Goal: Task Accomplishment & Management: Use online tool/utility

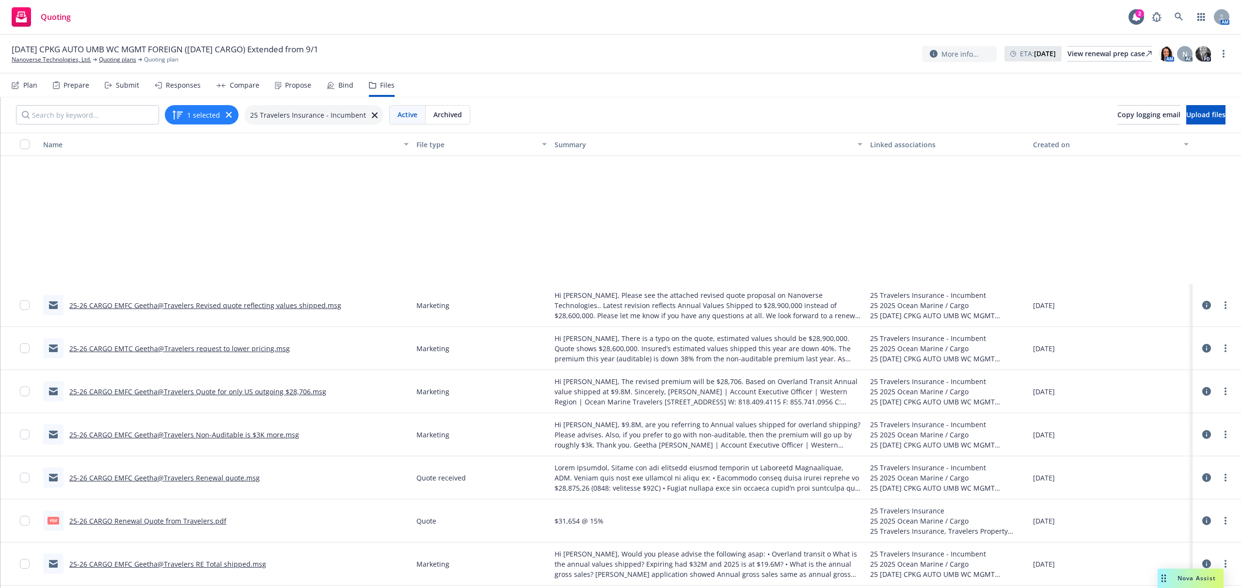
scroll to position [171, 0]
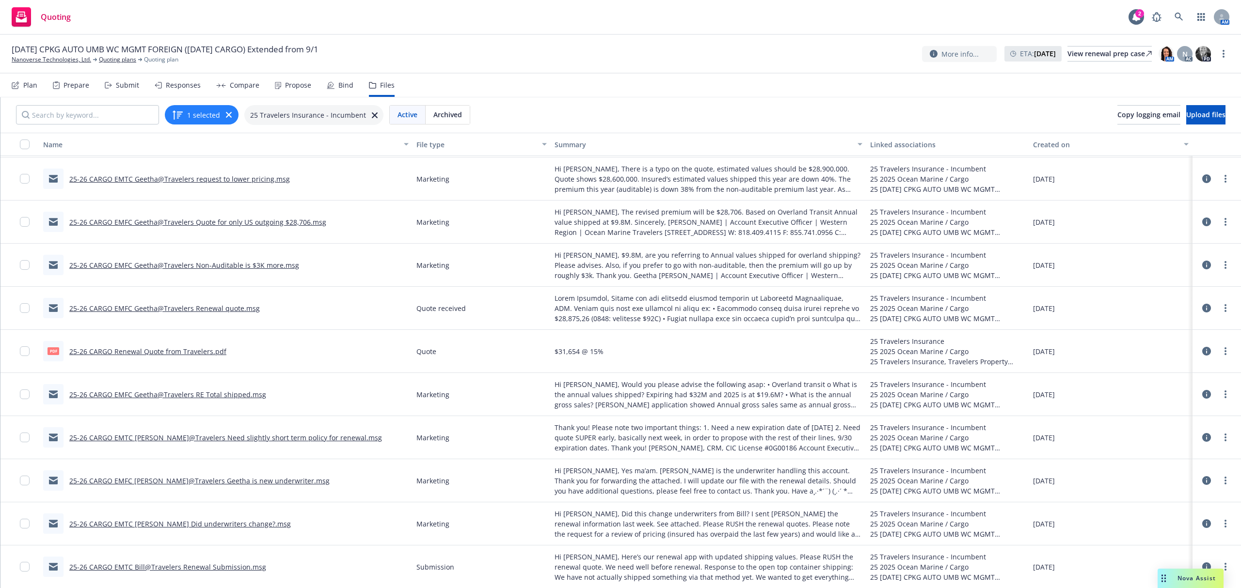
click at [280, 84] on div "Propose" at bounding box center [293, 85] width 36 height 23
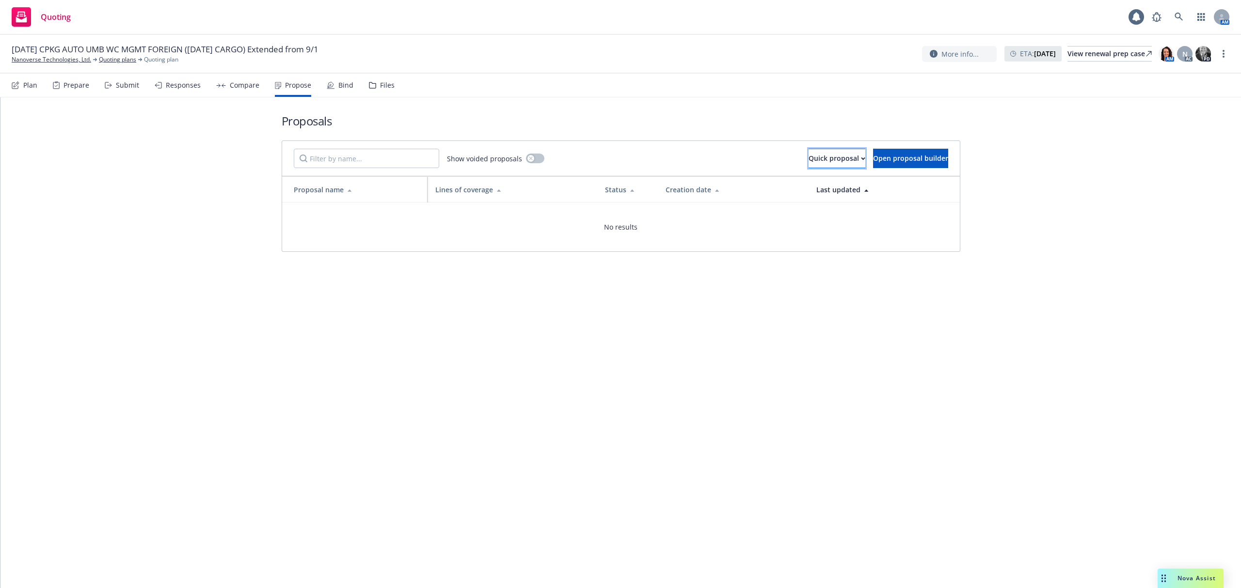
click at [808, 158] on div "Quick proposal" at bounding box center [836, 158] width 57 height 18
click at [786, 187] on span "Upload quick proposal" at bounding box center [795, 183] width 96 height 9
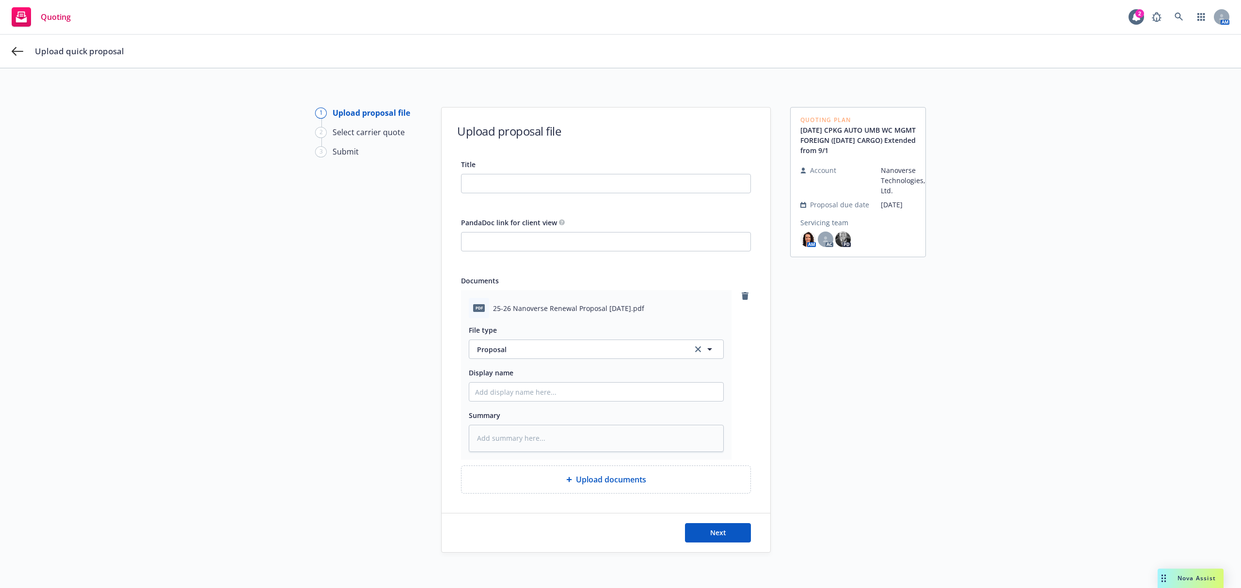
drag, startPoint x: 644, startPoint y: 309, endPoint x: 477, endPoint y: 304, distance: 167.3
click at [477, 304] on div "pdf 25-26 Nanoverse Renewal Proposal 9.30.25.pdf" at bounding box center [596, 308] width 255 height 20
copy div "25-26 Nanoverse Renewal Proposal 9.30.25.pdf"
click at [536, 182] on input "Title" at bounding box center [605, 183] width 289 height 18
paste input "25-26 Nanoverse Renewal Proposal 9.30.25.pdf"
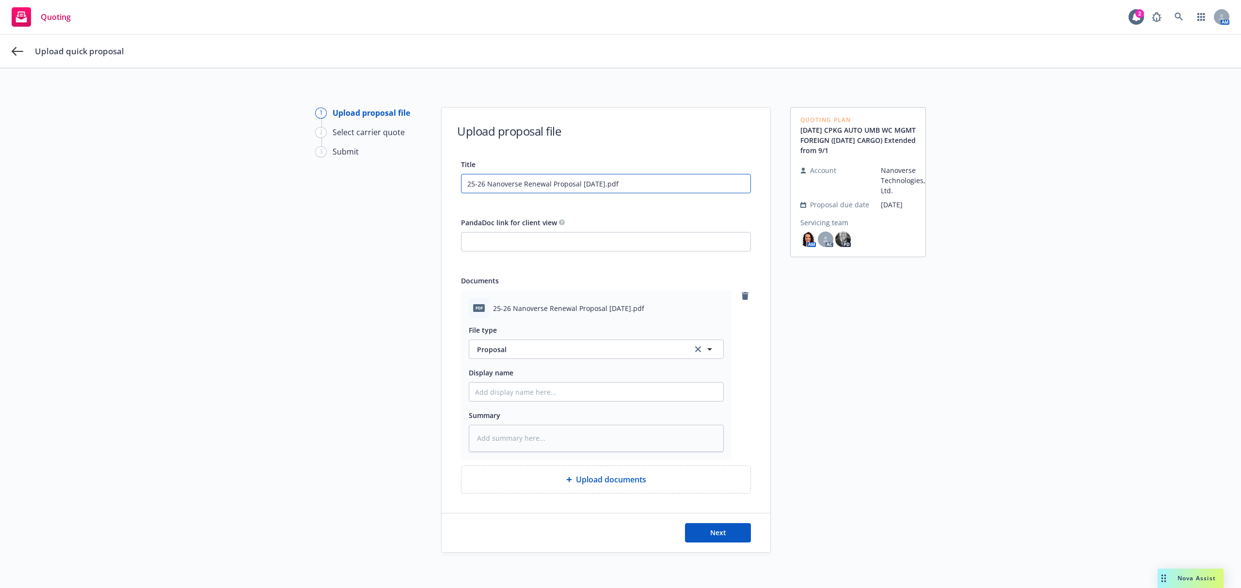
type input "25-26 Nanoverse Renewal Proposal 9.30.25.pdf"
type textarea "x"
type input "25-26 Nanoverse Renewal Proposal 9.30.25.pd"
type textarea "x"
type input "25-26 Nanoverse Renewal Proposal 9.30.25.p"
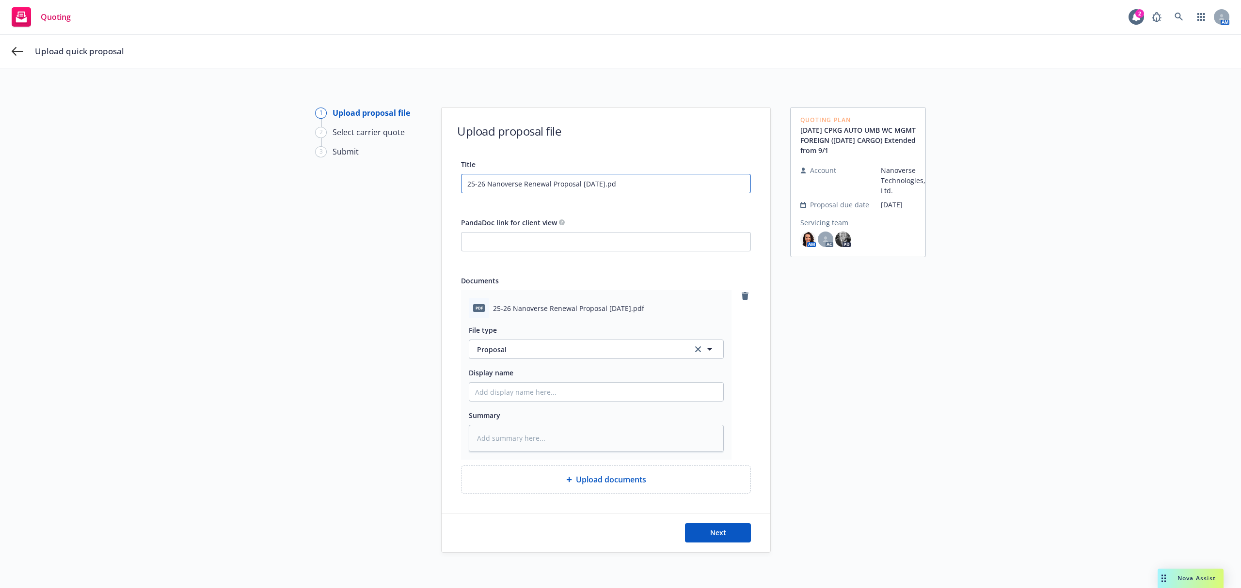
type textarea "x"
type input "25-26 Nanoverse Renewal Proposal 9.30.25."
type textarea "x"
type input "25-26 Nanoverse Renewal Proposal 9.30.25"
type textarea "x"
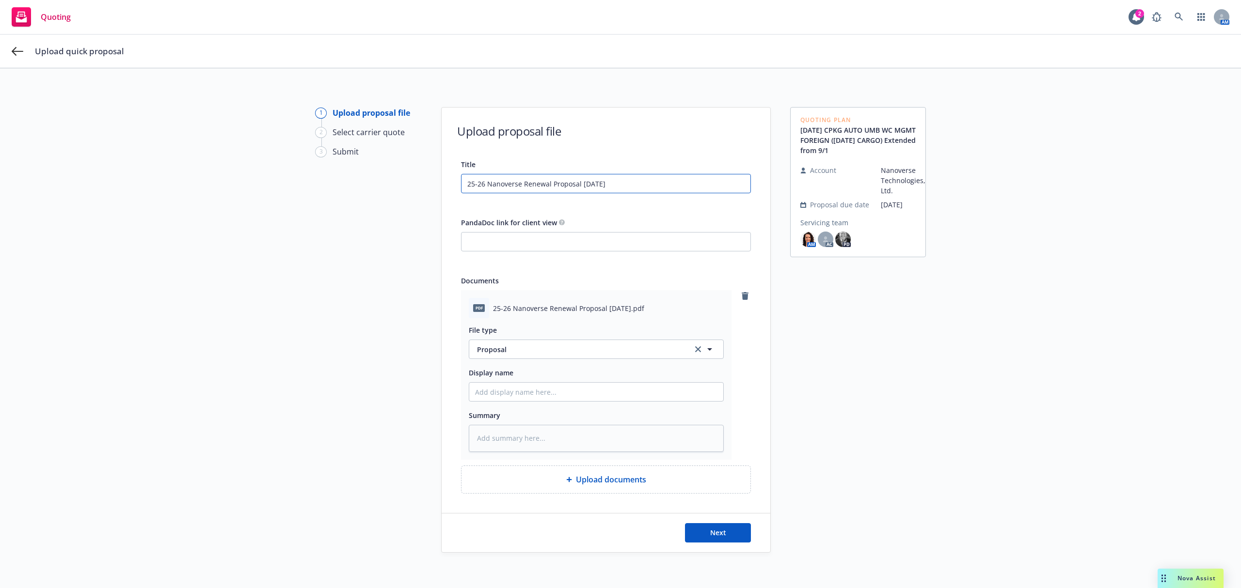
type input "25-26 Nanoverse Renewal Proposal 9.30.25"
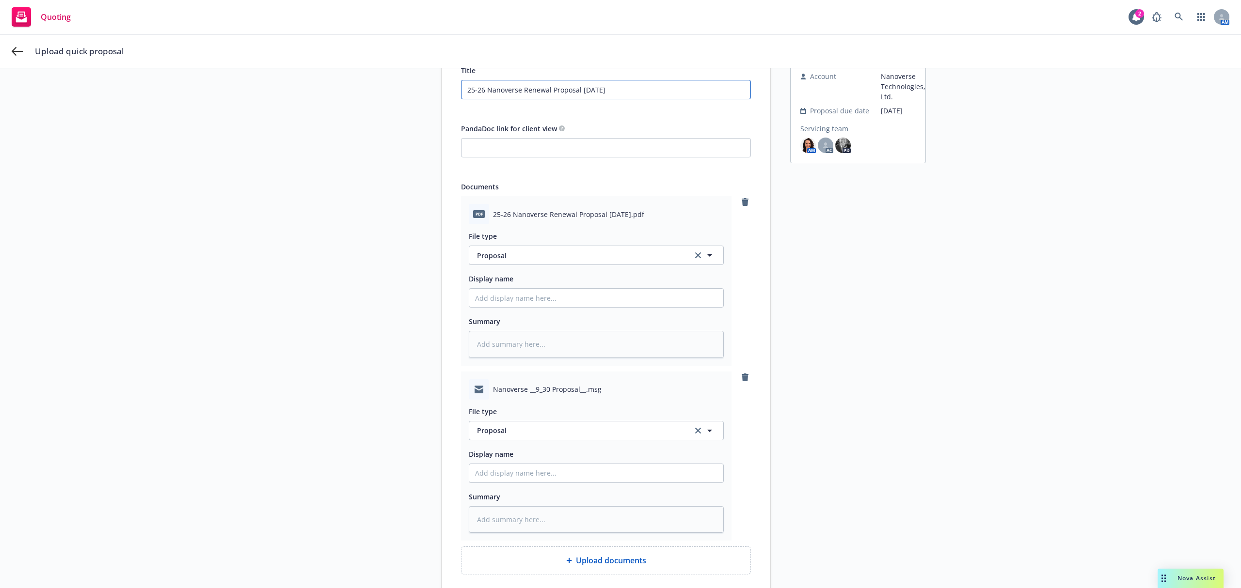
scroll to position [194, 0]
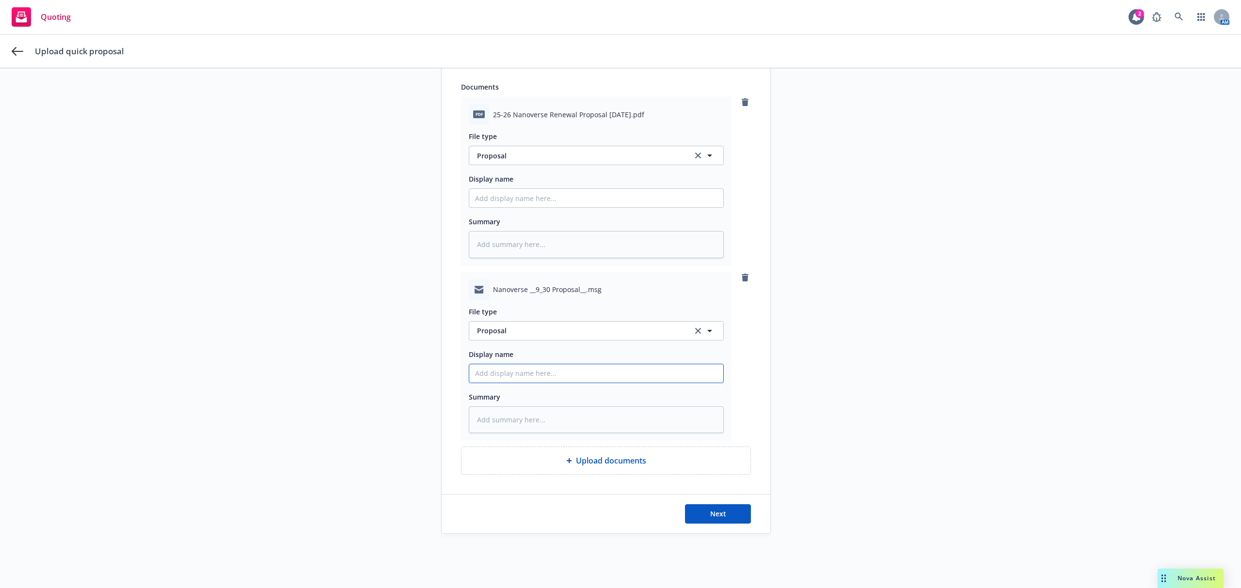
click at [526, 373] on input "Display name" at bounding box center [596, 373] width 254 height 18
type textarea "x"
type input "2"
type textarea "x"
type input "25"
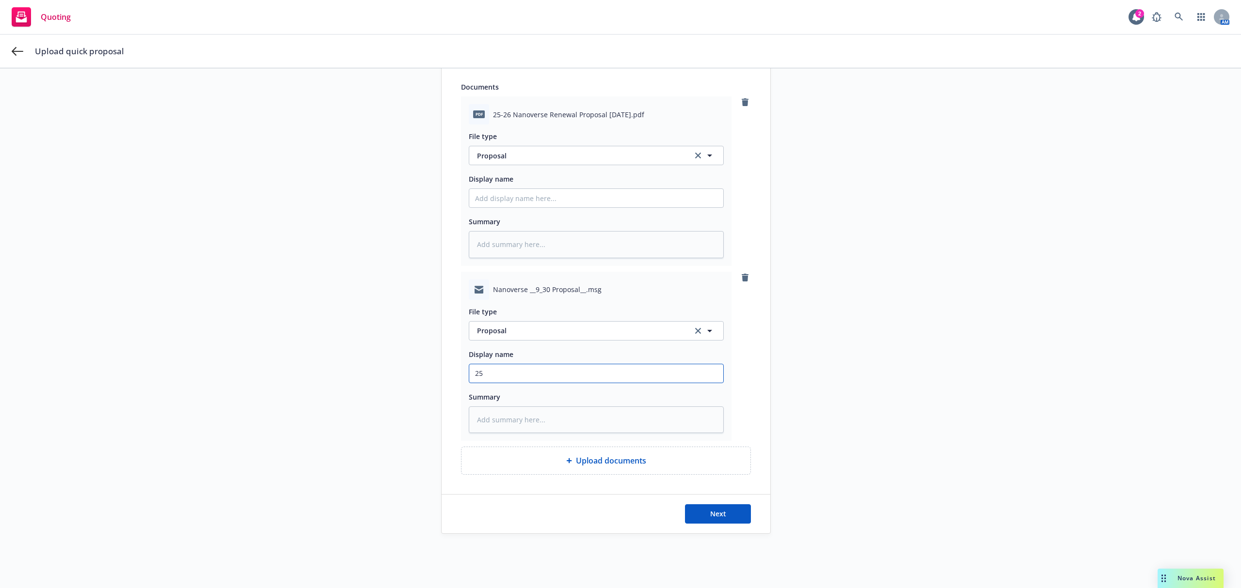
type textarea "x"
type input "25*"
type textarea "x"
type input "25"
type textarea "x"
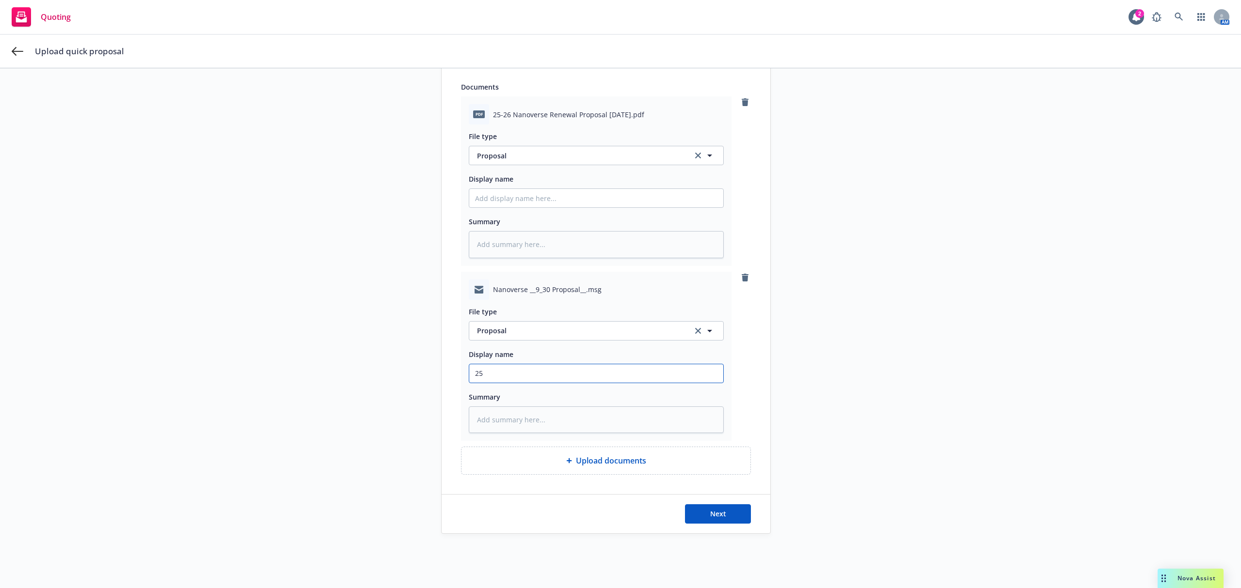
type input "25-"
type textarea "x"
type input "25-2"
type textarea "x"
type input "25-26"
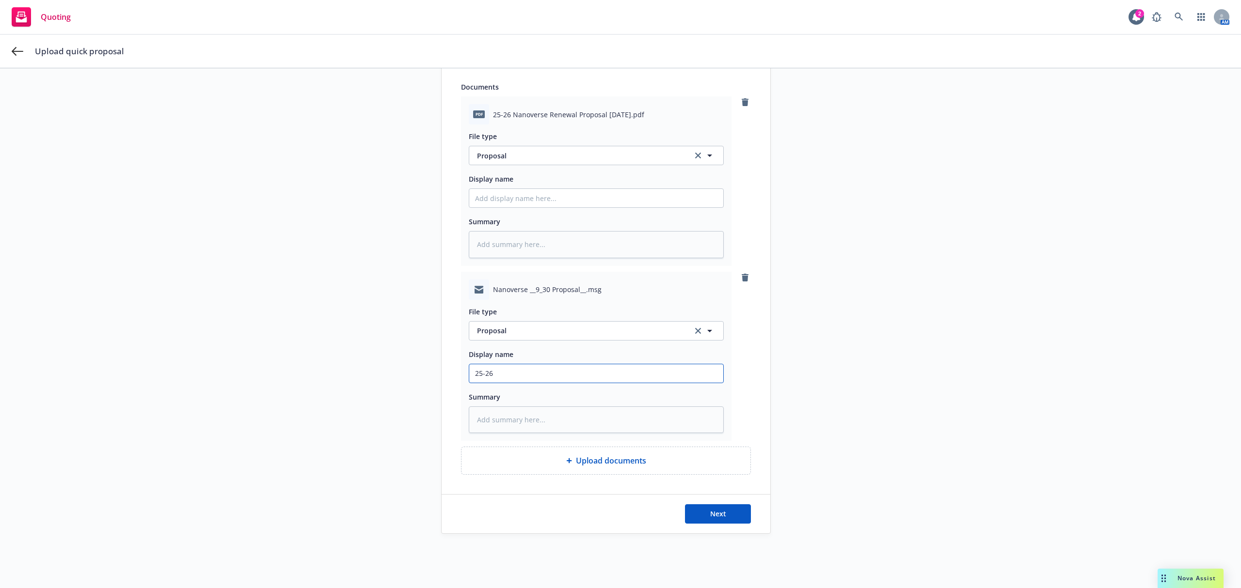
type textarea "x"
type input "25-26"
type textarea "x"
type input "25-26 C"
type textarea "x"
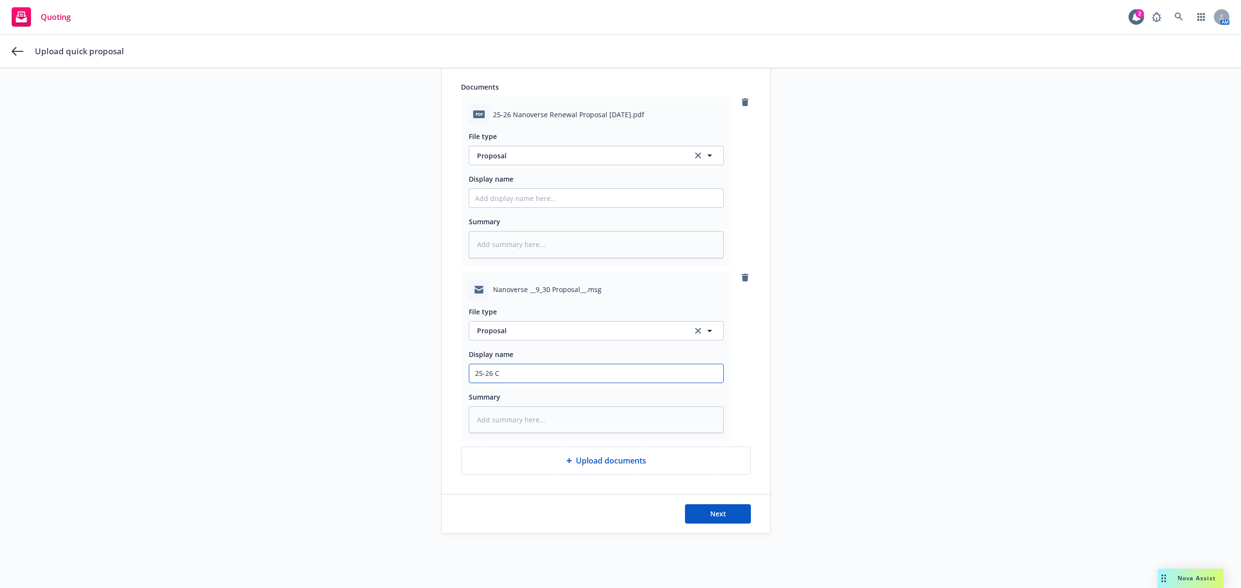
type input "25-26 CP"
type textarea "x"
type input "25-26 CPK"
type textarea "x"
type input "25-26 CPKG"
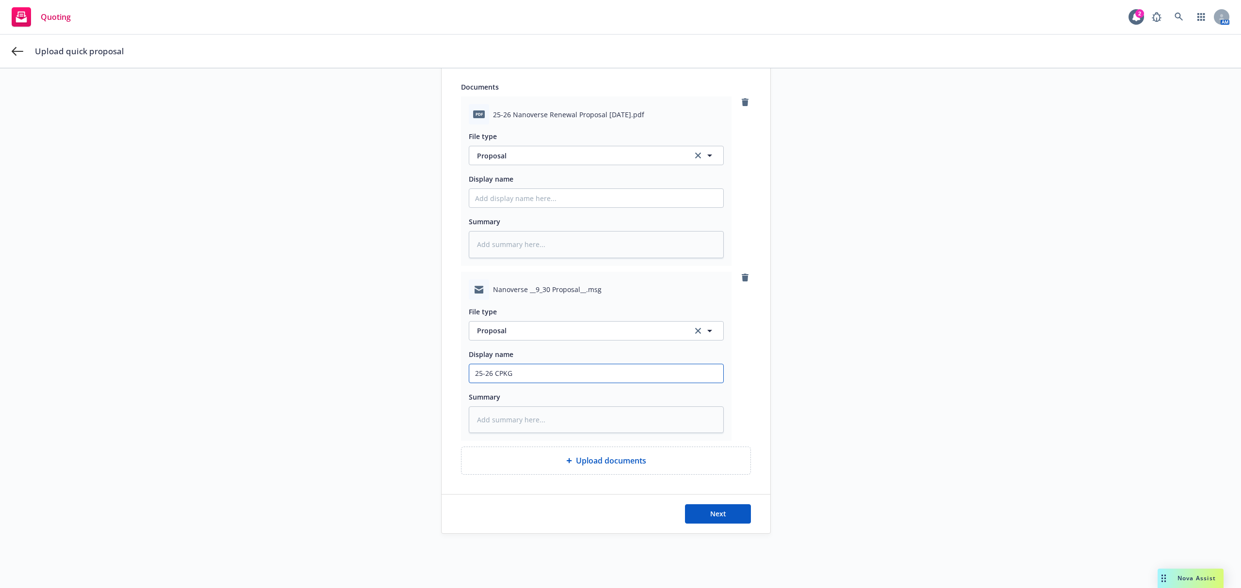
type textarea "x"
type input "25-26 CPKG"
type textarea "x"
type input "25-26 CPKG A"
type textarea "x"
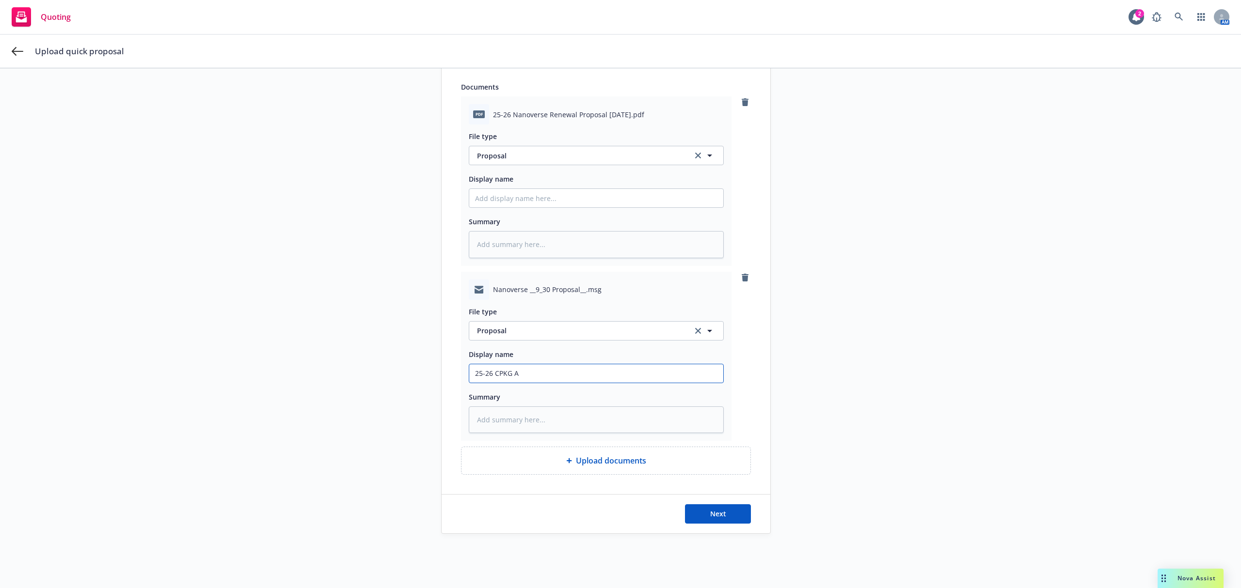
type input "25-26 CPKG AU"
type textarea "x"
type input "25-26 CPKG AUT"
type textarea "x"
type input "25-26 CPKG AUTO"
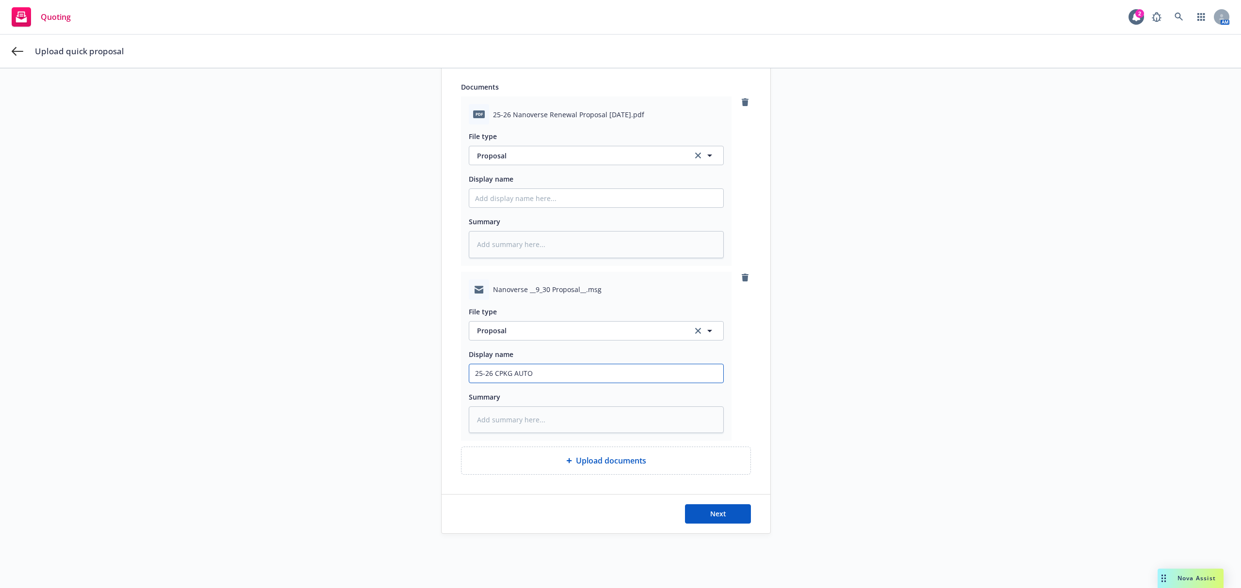
type textarea "x"
type input "25-26 CPKG AUTO"
type textarea "x"
type input "25-26 CPKG AUTO U"
type textarea "x"
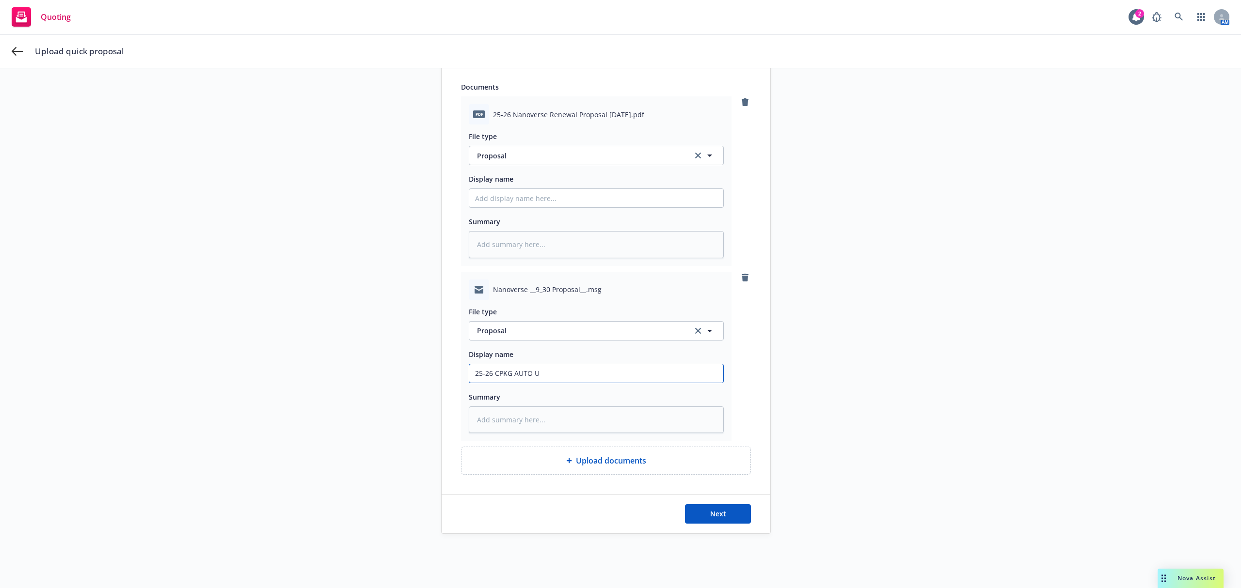
type input "25-26 CPKG AUTO UM"
type textarea "x"
type input "25-26 CPKG AUTO UMB"
type textarea "x"
type input "25-26 CPKG AUTO UMB"
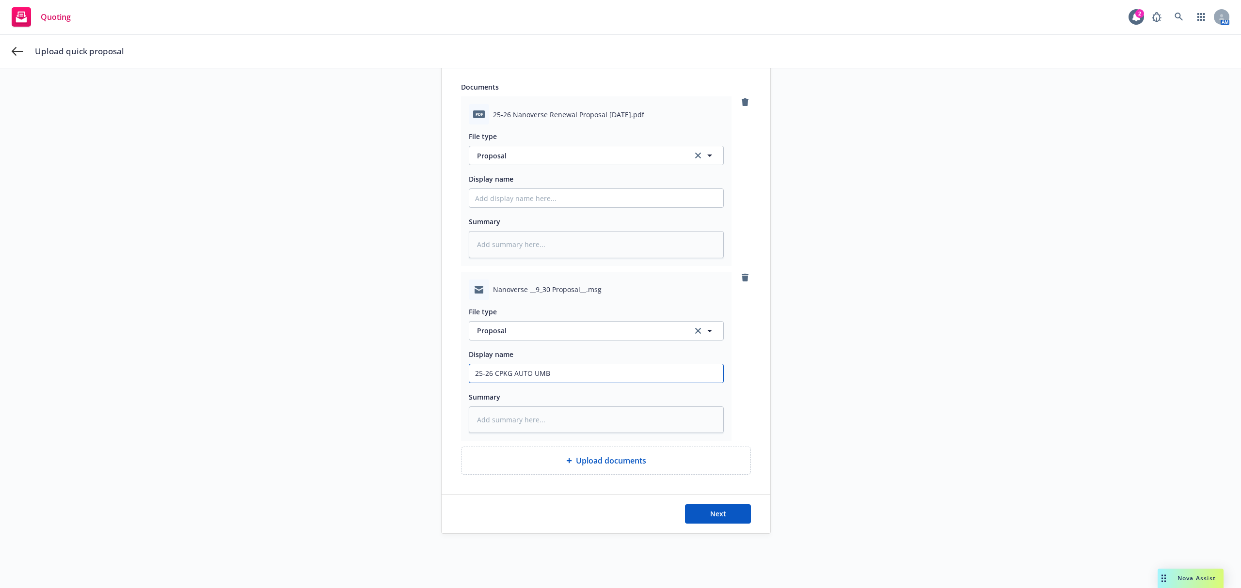
type textarea "x"
type input "25-26 CPKG AUTO UMB C"
type textarea "x"
type input "25-26 CPKG AUTO UMB CA"
type textarea "x"
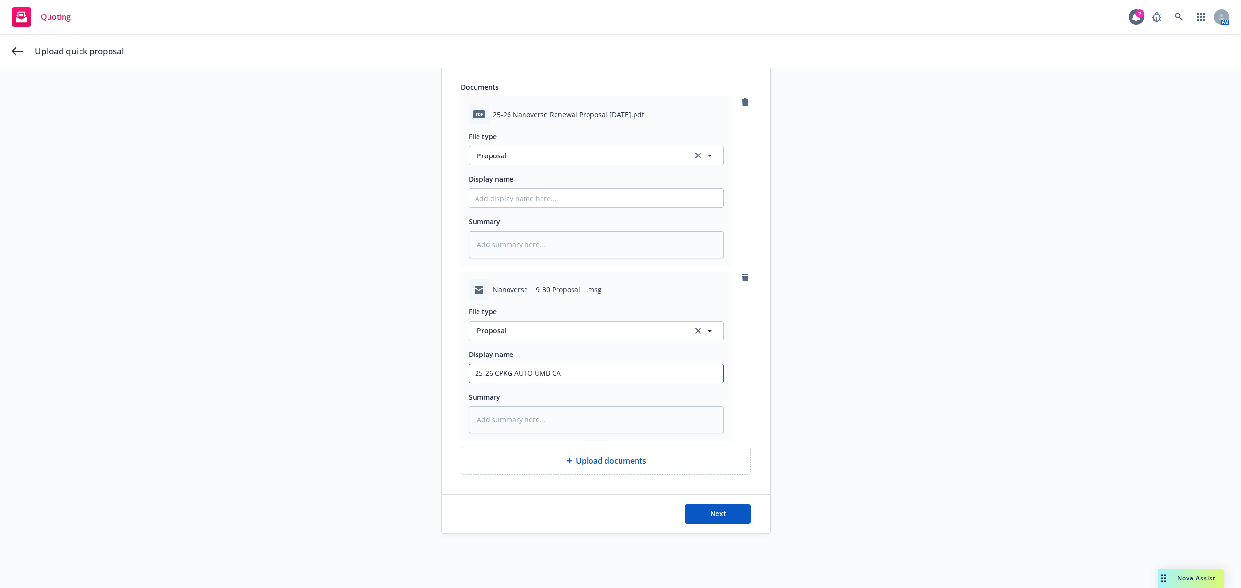
type input "25-26 CPKG AUTO UMB CAR"
type textarea "x"
type input "25-26 CPKG AUTO UMB CARG"
type textarea "x"
type input "25-26 CPKG AUTO UMB CARGO"
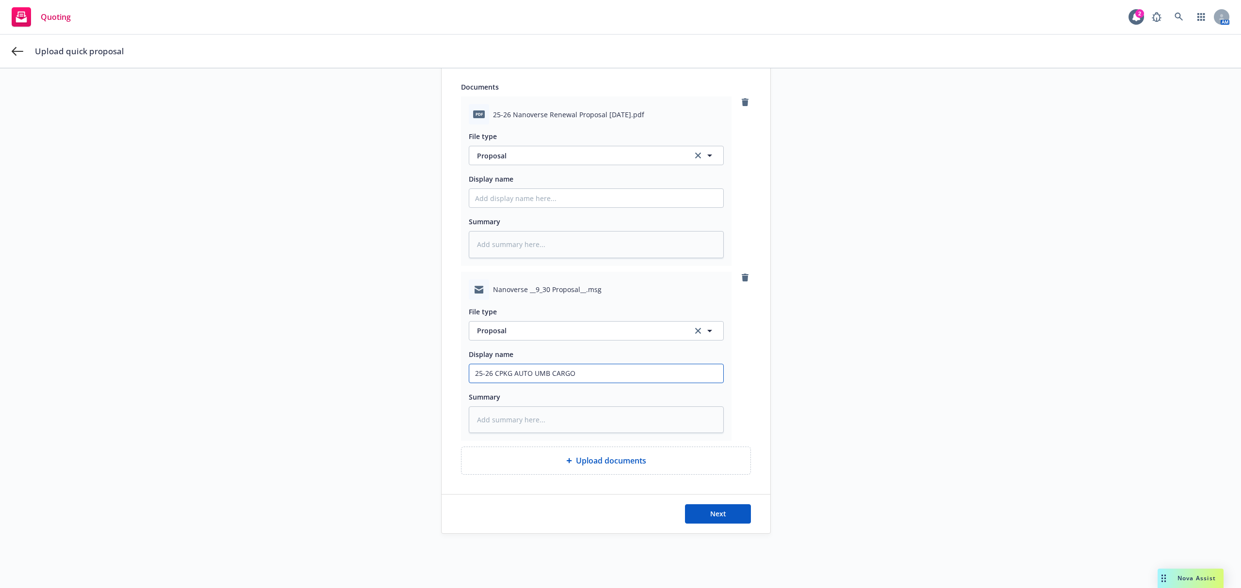
type textarea "x"
type input "25-26 CPKG AUTO UMB CARGO"
type textarea "x"
type input "25-26 CPKG AUTO UMB CARGO M"
type textarea "x"
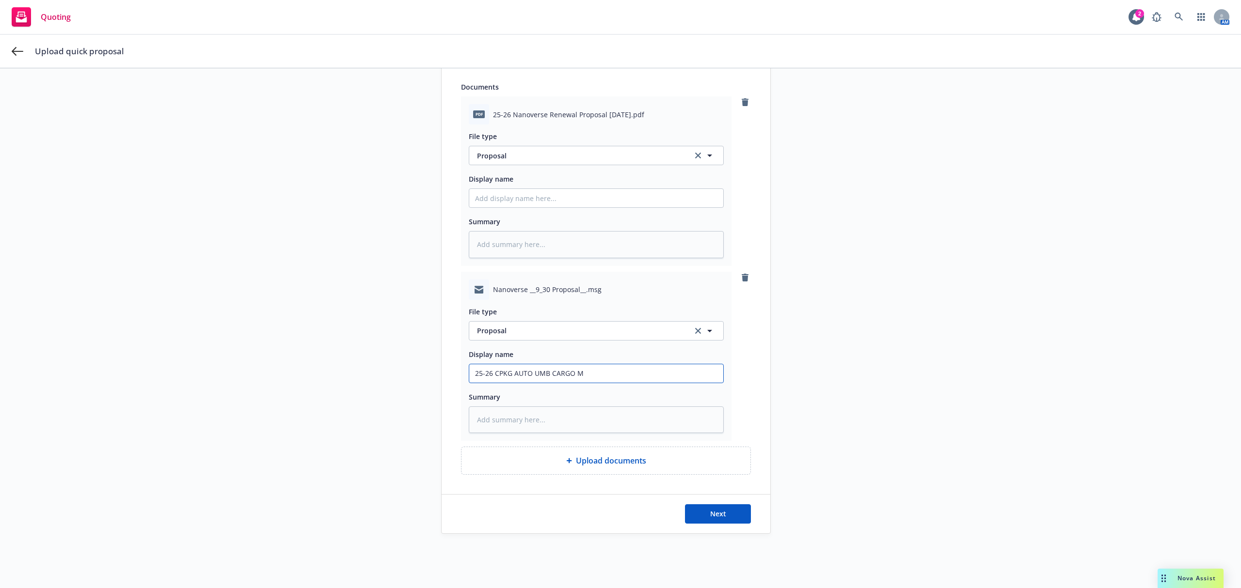
type input "25-26 CPKG AUTO UMB CARGO MG"
type textarea "x"
type input "25-26 CPKG AUTO UMB CARGO MGMT"
type textarea "x"
type input "25-26 CPKG AUTO UMB CARGO MGMT"
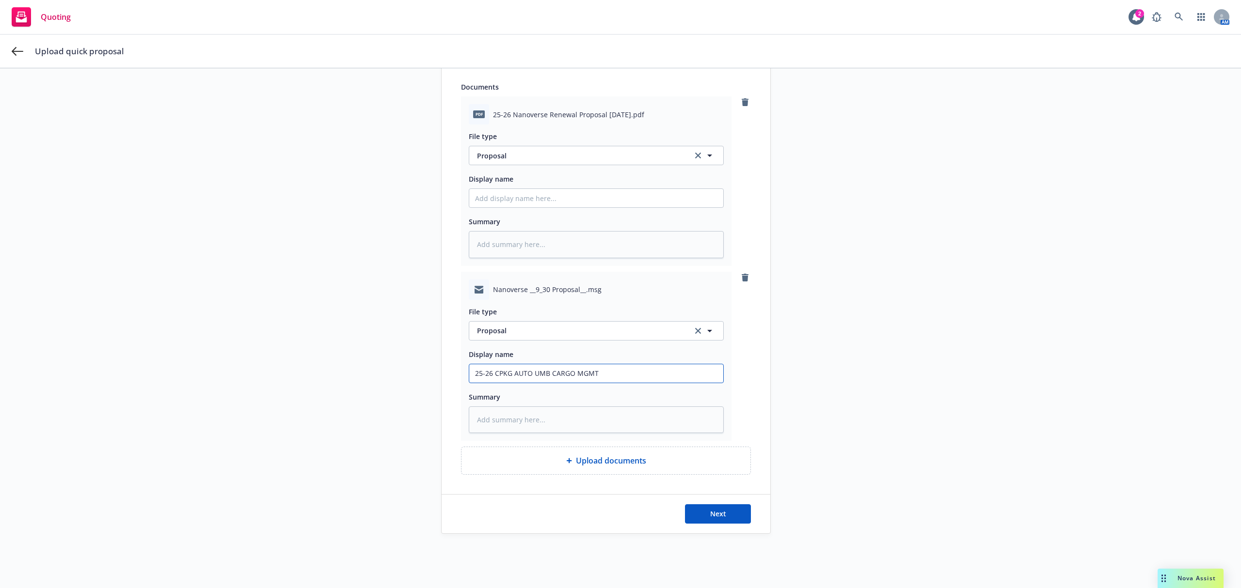
type textarea "x"
type input "25-26 CPKG AUTO UMB CARGO MGMT C"
type textarea "x"
type input "25-26 CPKG AUTO UMB CARGO MGMT CY"
type textarea "x"
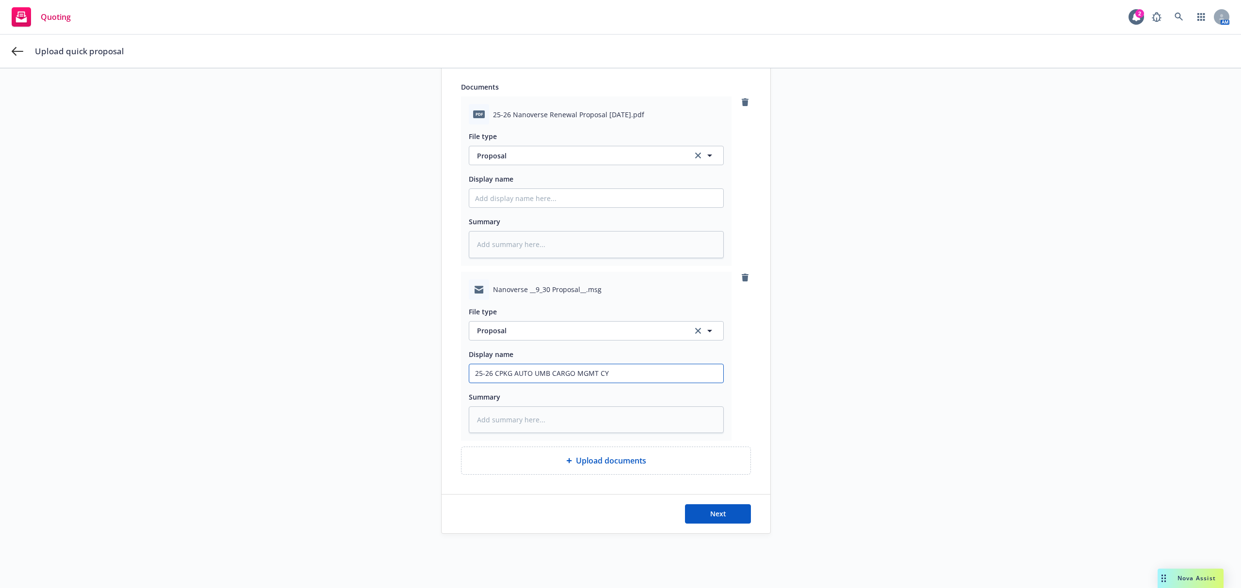
type input "25-26 CPKG AUTO UMB CARGO MGMT CYB"
type textarea "x"
type input "25-26 CPKG AUTO UMB CARGO MGMT CYBE"
type textarea "x"
type input "25-26 CPKG AUTO UMB CARGO MGMT CYBER"
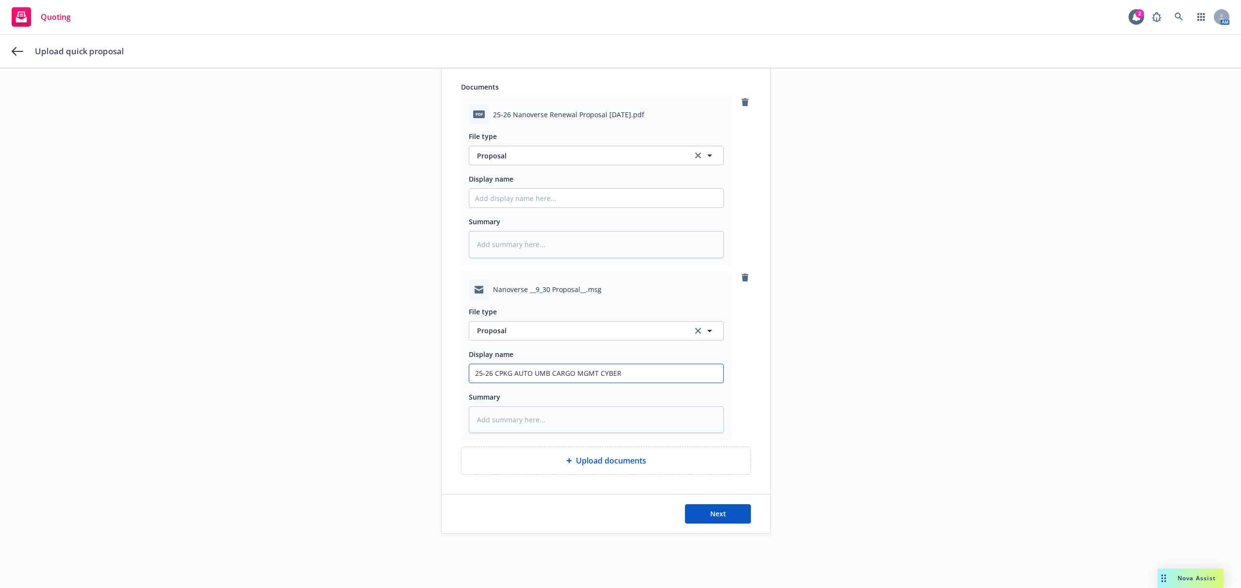
type textarea "x"
type input "25-26 CPKG AUTO UMB CARGO MGMT CYBER"
type textarea "x"
type input "25-26 CPKG AUTO UMB CARGO MGMT CYBER E"
type textarea "x"
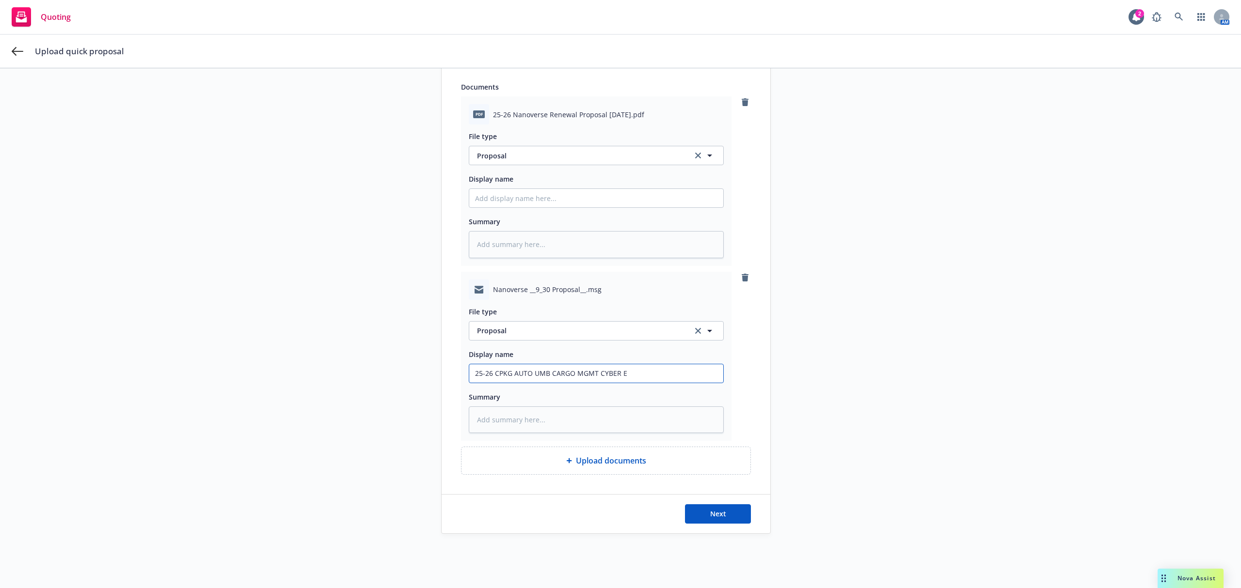
type input "25-26 CPKG AUTO UMB CARGO MGMT CYBER EM"
type textarea "x"
type input "25-26 CPKG AUTO UMB CARGO MGMT CYBER EMF"
type textarea "x"
type input "25-26 CPKG AUTO UMB CARGO MGMT CYBER EM"
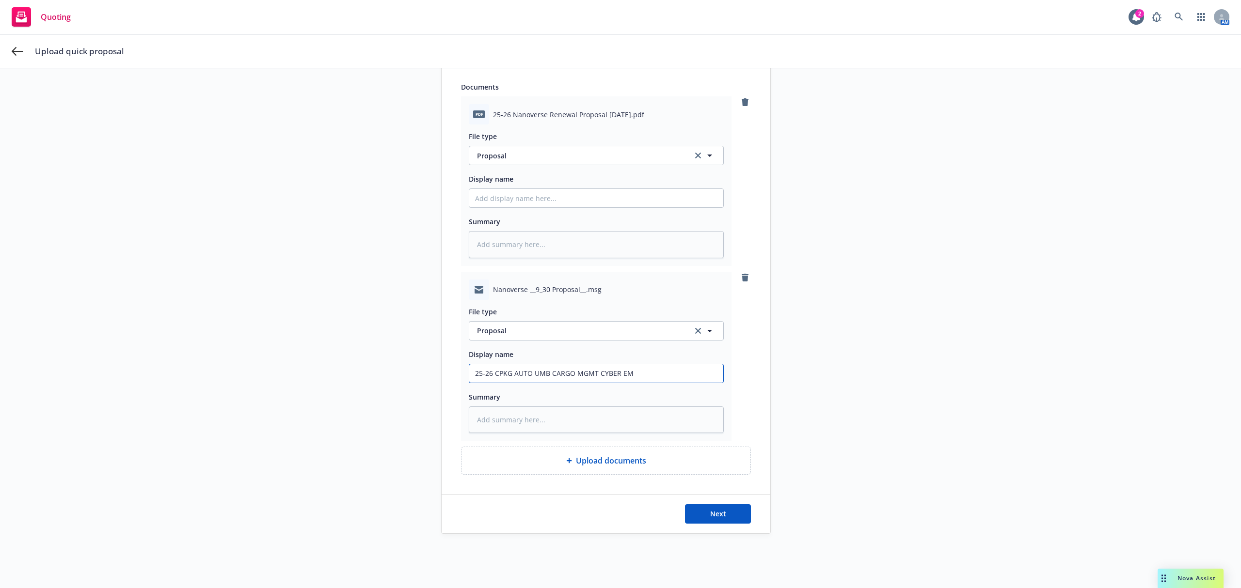
type textarea "x"
type input "25-26 CPKG AUTO UMB CARGO MGMT CYBER EMT"
type textarea "x"
type input "25-26 CPKG AUTO UMB CARGO MGMT CYBER EMT"
type textarea "x"
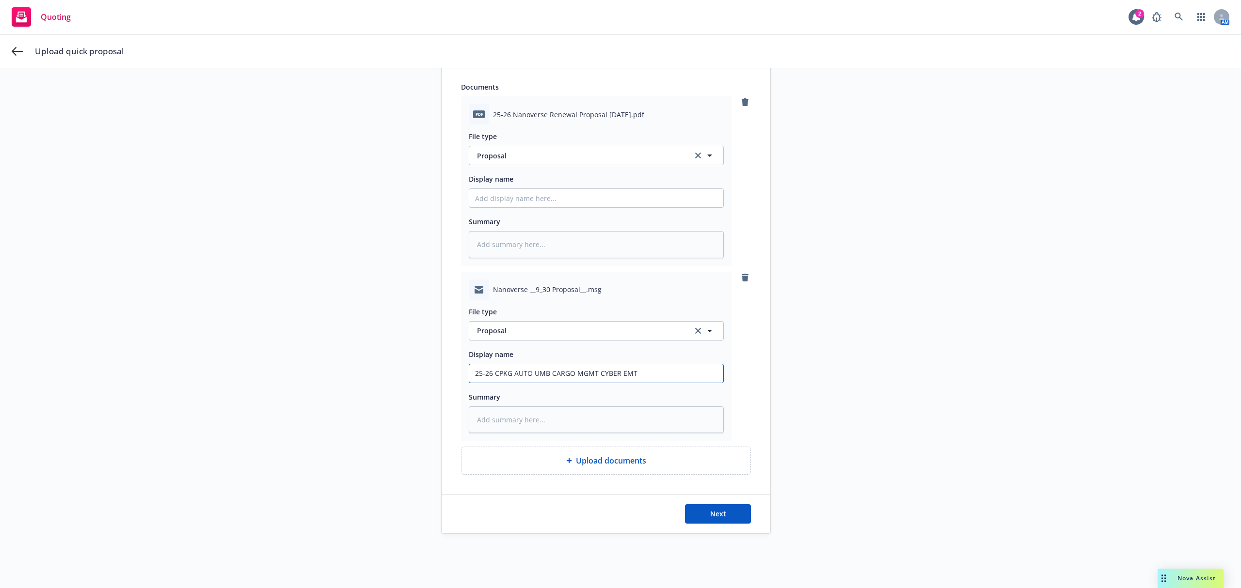
type input "25-26 CPKG AUTO UMB CARGO MGMT CYBER EMT K"
type textarea "x"
type input "25-26 CPKG AUTO UMB CARGO MGMT CYBER EMT Ke"
type textarea "x"
type input "25-26 CPKG AUTO UMB CARGO MGMT CYBER EMT Ken"
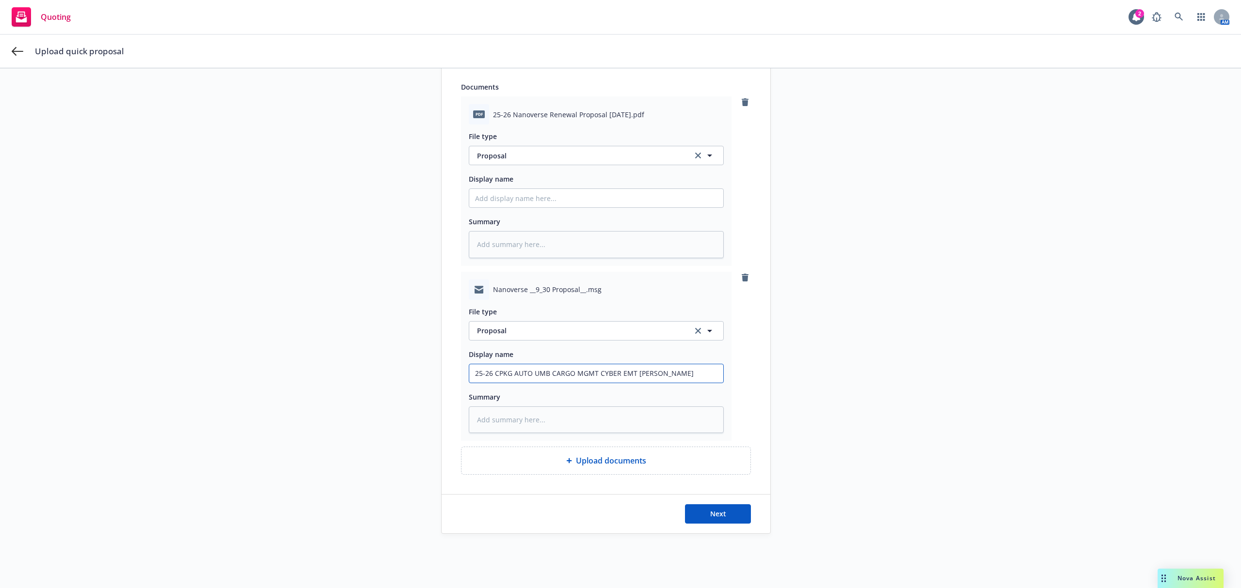
type textarea "x"
type input "25-26 CPKG AUTO UMB CARGO MGMT CYBER EMT Ken"
type textarea "x"
type input "25-26 CPKG AUTO UMB CARGO MGMT CYBER EMT Ken P"
type textarea "x"
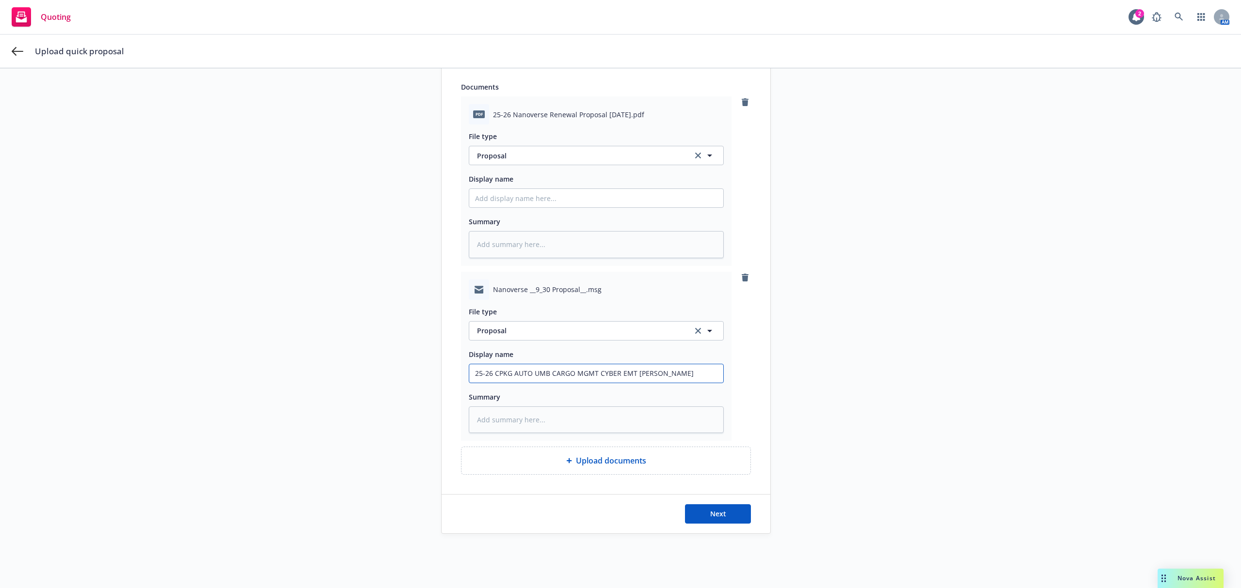
type input "25-26 CPKG AUTO UMB CARGO MGMT CYBER EMT Ken Pr"
type textarea "x"
type input "25-26 CPKG AUTO UMB CARGO MGMT CYBER EMT Ken Pro"
type textarea "x"
type input "25-26 CPKG AUTO UMB CARGO MGMT CYBER EMT Ken Prop"
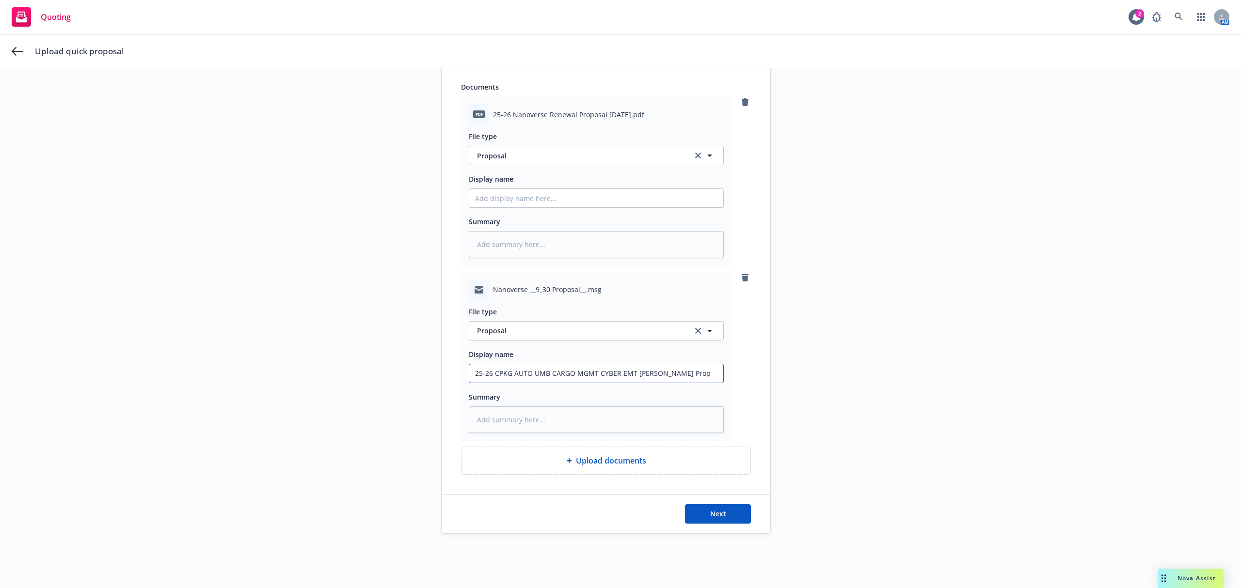
type textarea "x"
type input "25-26 CPKG AUTO UMB CARGO MGMT CYBER EMT Ken Propo"
type textarea "x"
type input "25-26 CPKG AUTO UMB CARGO MGMT CYBER EMT Ken Propos"
type textarea "x"
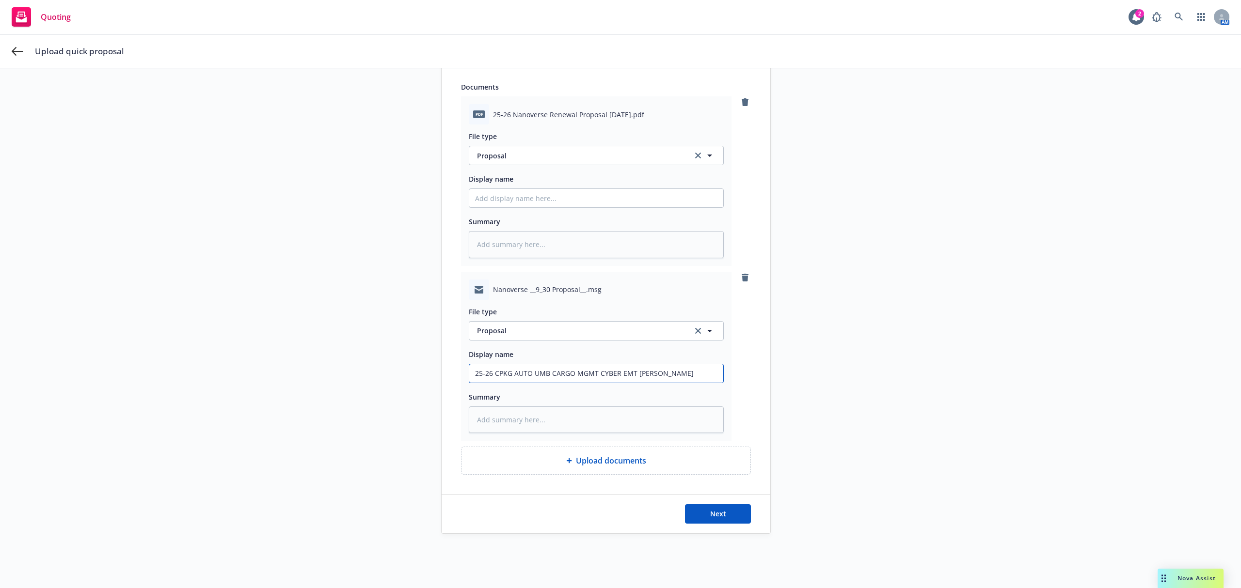
type input "25-26 CPKG AUTO UMB CARGO MGMT CYBER EMT Ken Proposa"
type textarea "x"
type input "25-26 CPKG AUTO UMB CARGO MGMT CYBER EMT Ken Proposal"
click at [570, 417] on textarea at bounding box center [596, 420] width 255 height 27
paste textarea "Hi Ken, Here’s the proposal for your review. Pending a cargo quote from Chubb. …"
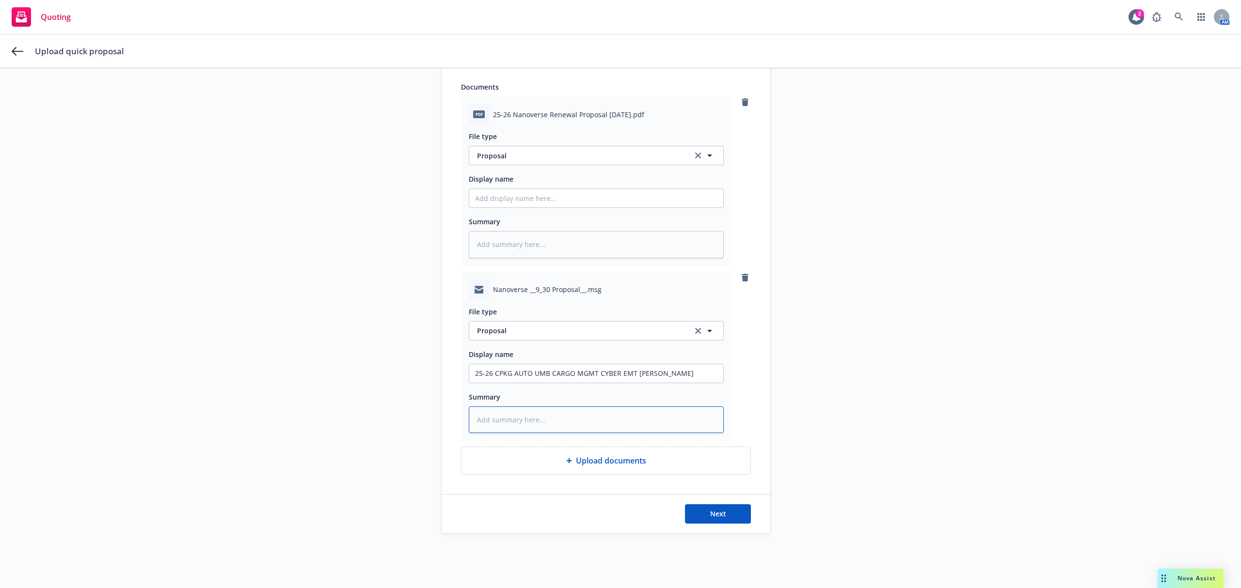
type textarea "x"
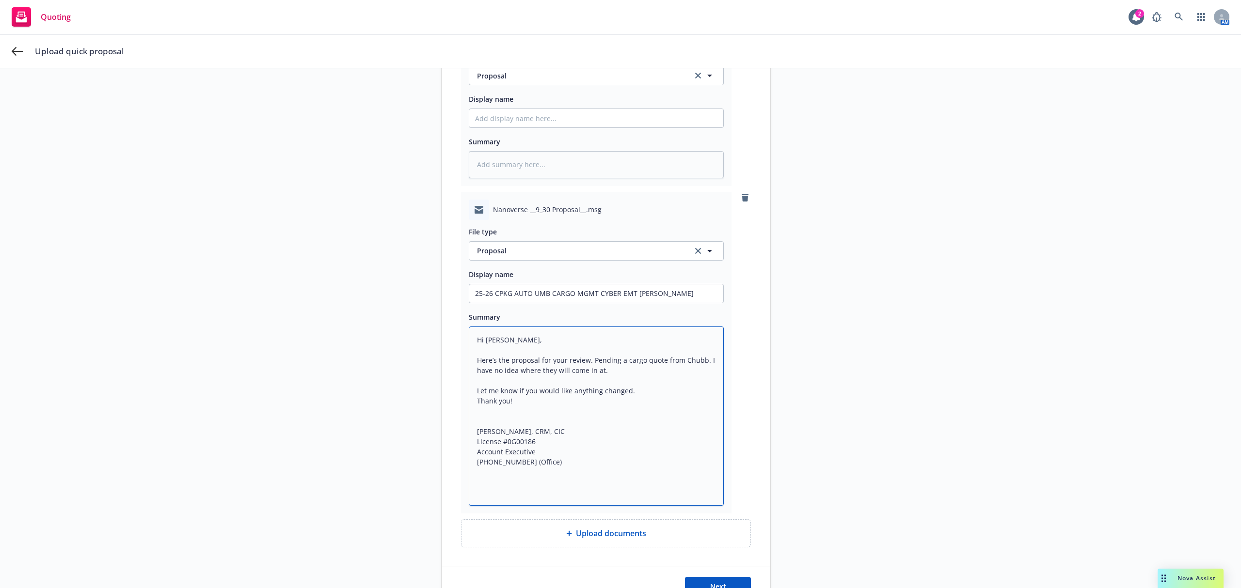
scroll to position [355, 0]
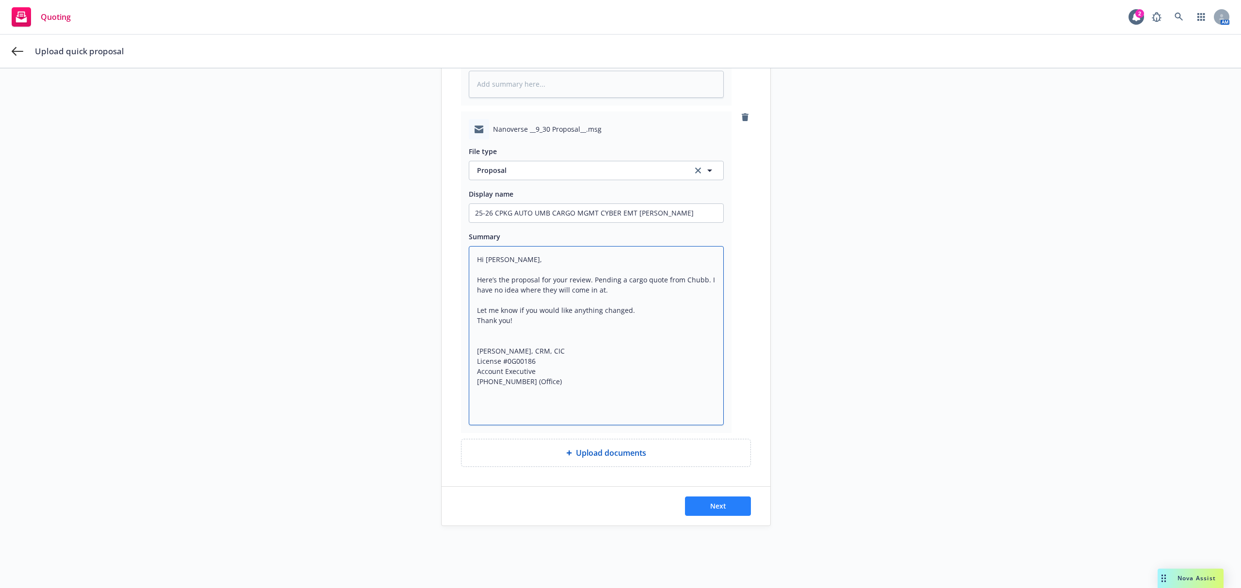
type textarea "Hi Ken, Here’s the proposal for your review. Pending a cargo quote from Chubb. …"
click at [718, 516] on button "Next" at bounding box center [718, 506] width 66 height 19
type textarea "x"
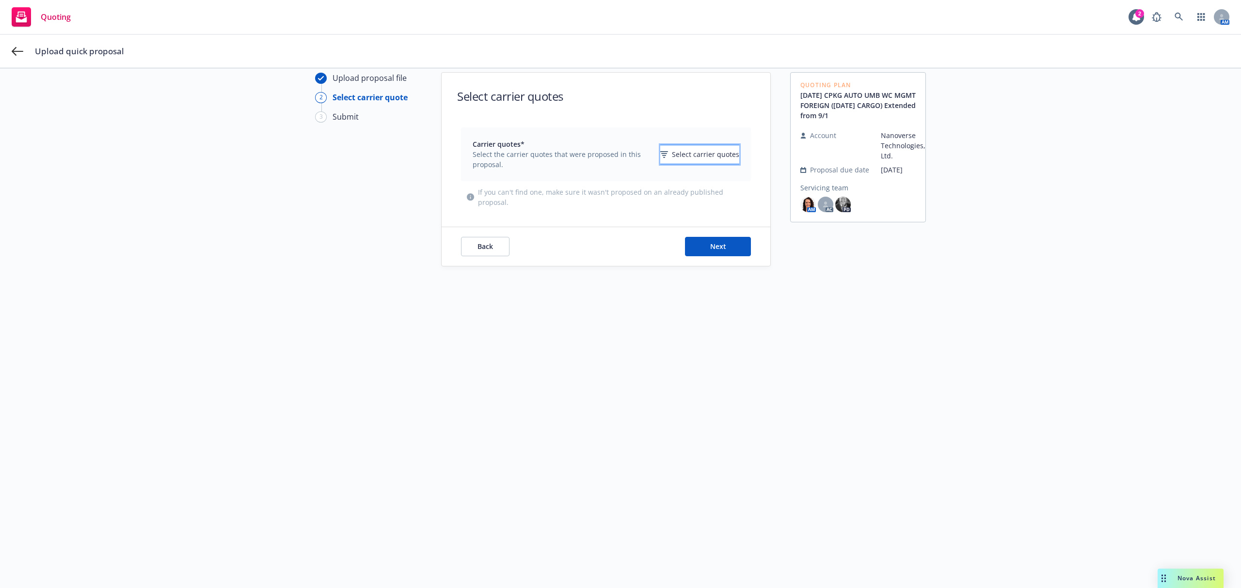
click at [672, 153] on span "Select carrier quotes" at bounding box center [705, 154] width 67 height 10
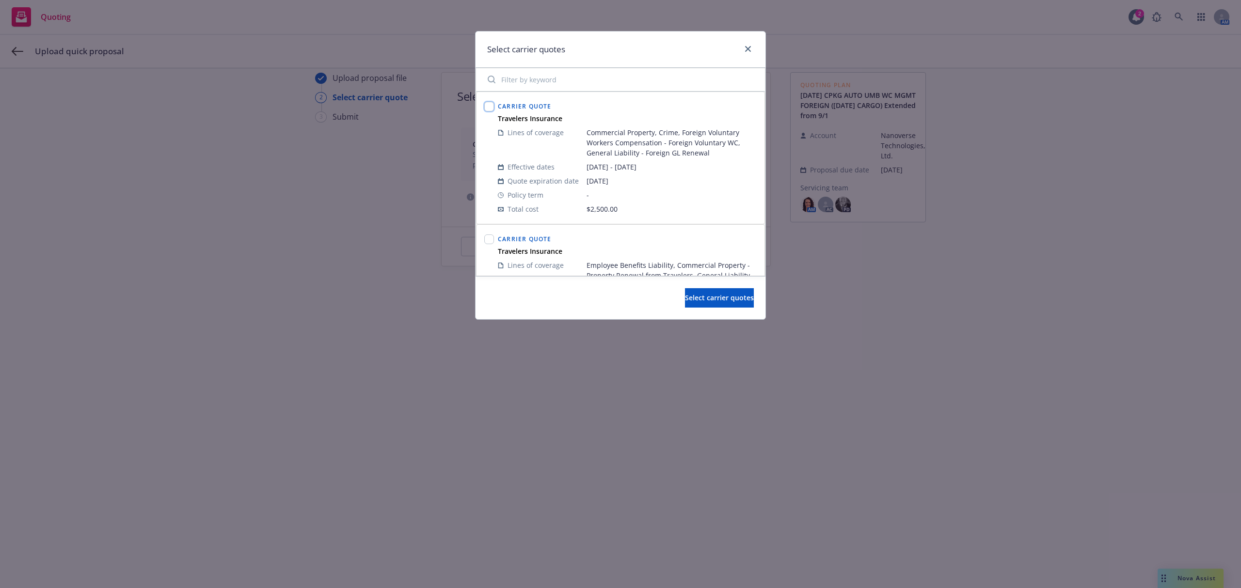
click at [485, 107] on input "checkbox" at bounding box center [489, 107] width 10 height 10
checkbox input "true"
click at [485, 239] on input "checkbox" at bounding box center [489, 240] width 10 height 10
checkbox input "true"
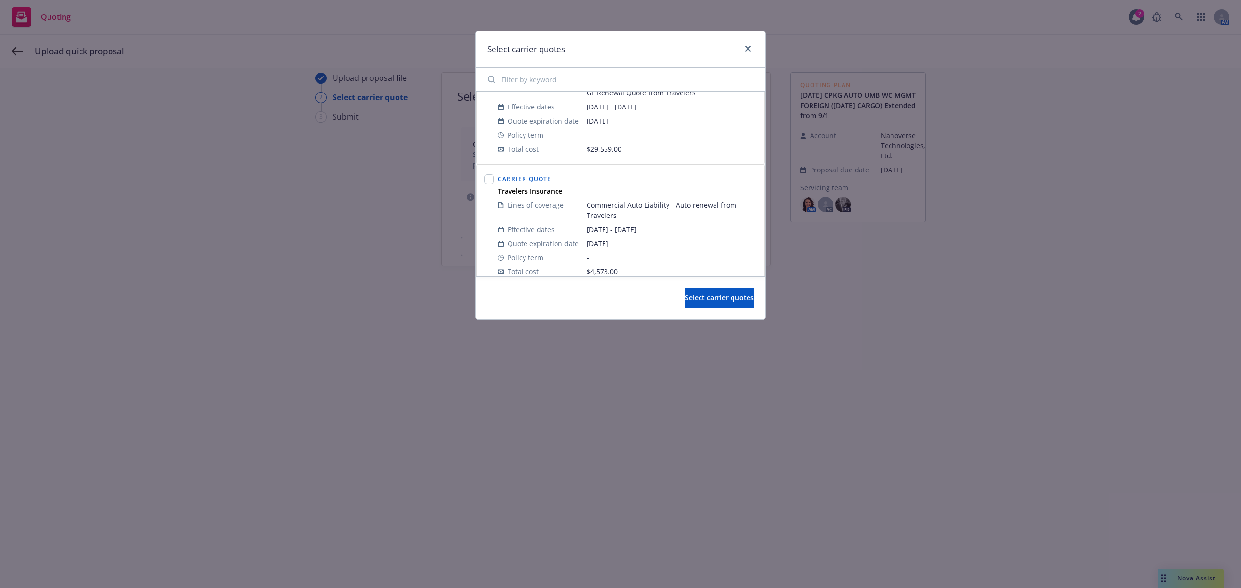
scroll to position [194, 0]
click at [488, 179] on input "checkbox" at bounding box center [489, 178] width 10 height 10
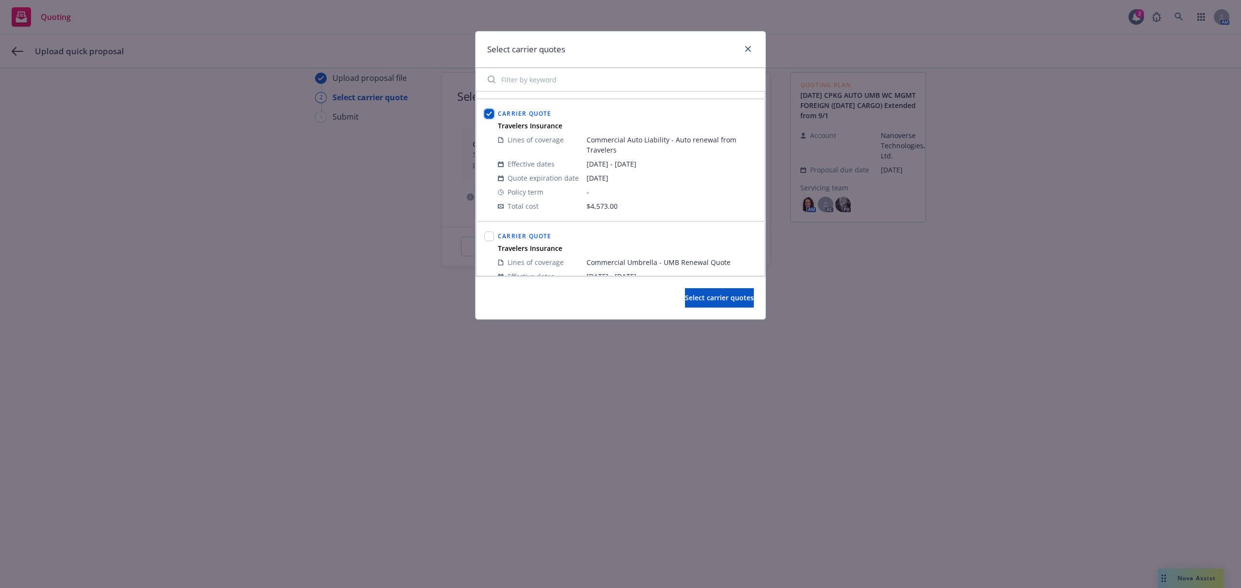
click at [489, 117] on input "checkbox" at bounding box center [489, 114] width 10 height 10
checkbox input "false"
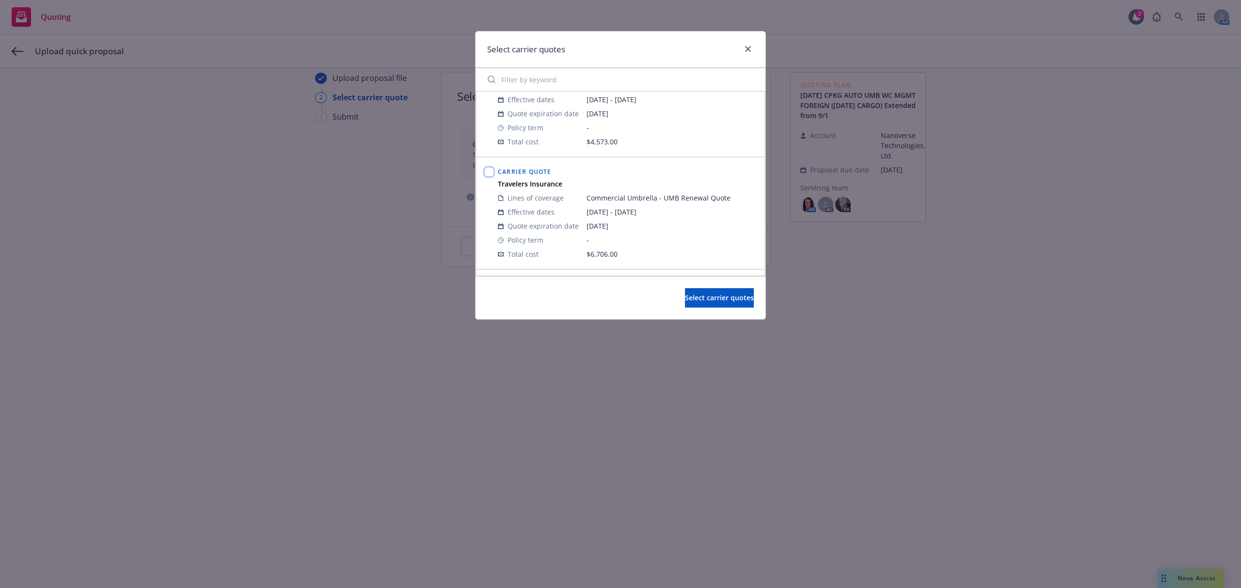
click at [492, 172] on input "checkbox" at bounding box center [489, 172] width 10 height 10
checkbox input "true"
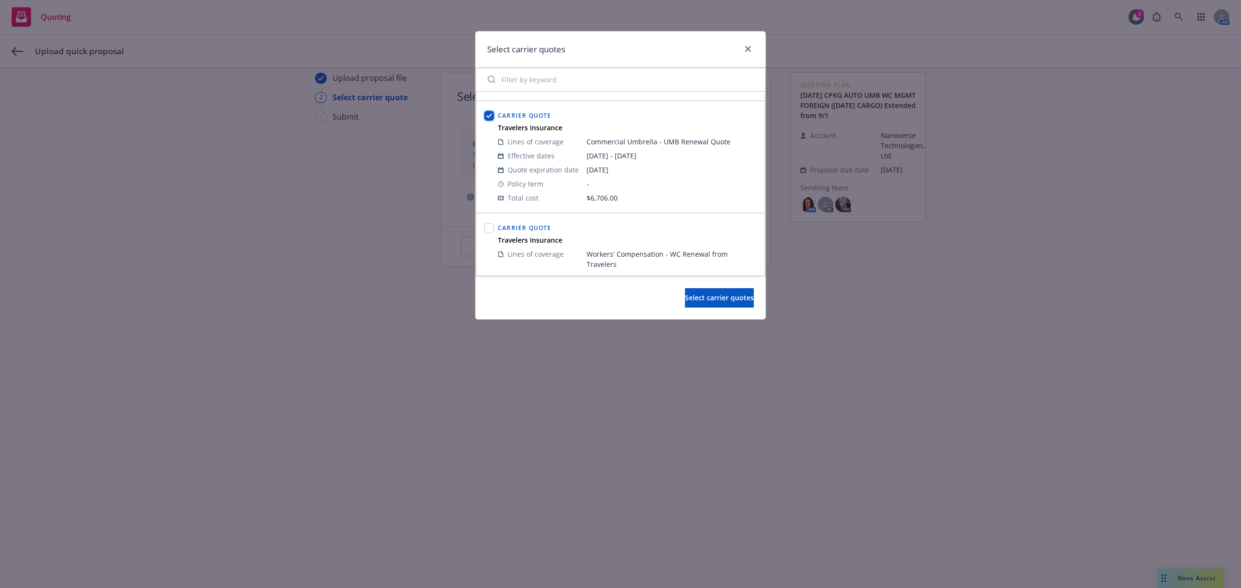
scroll to position [452, 0]
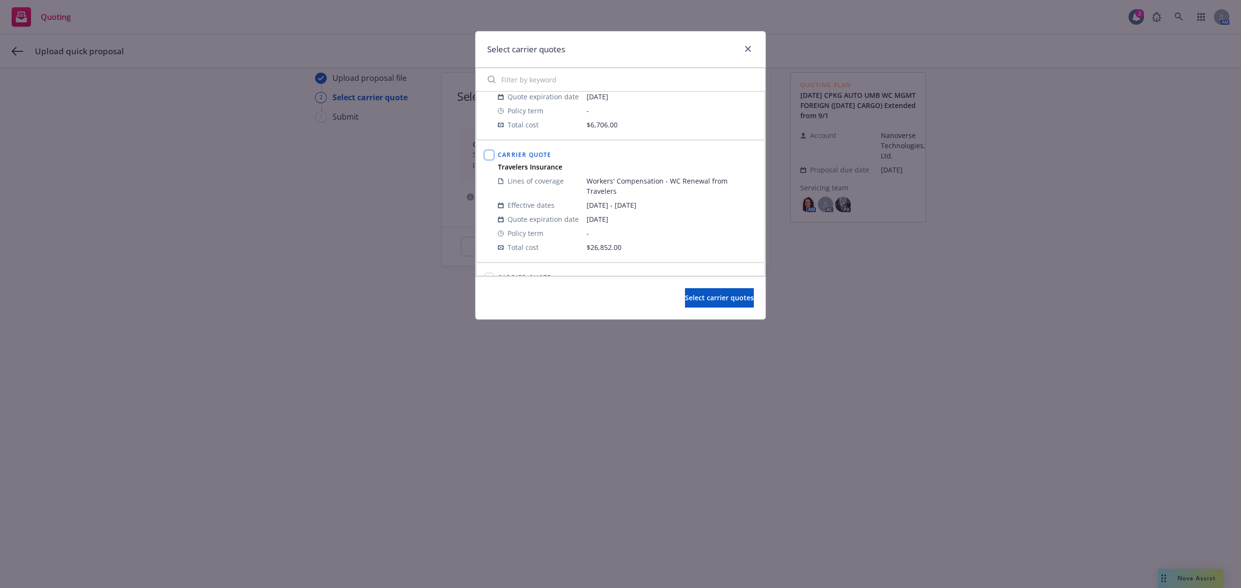
click at [489, 154] on input "checkbox" at bounding box center [489, 155] width 10 height 10
checkbox input "true"
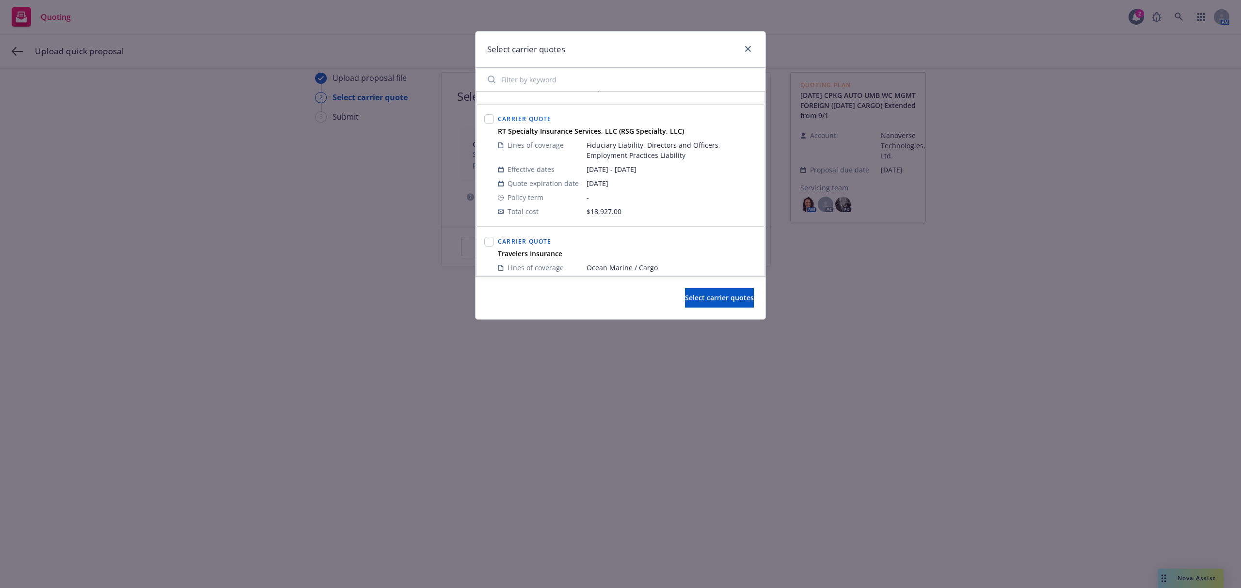
scroll to position [710, 0]
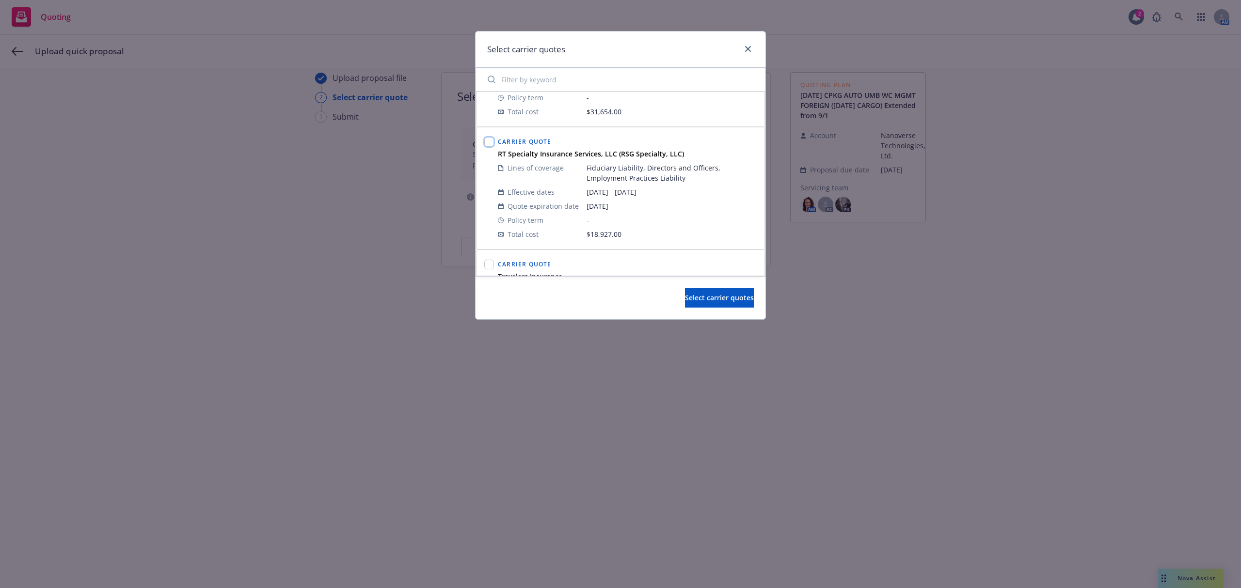
click at [487, 142] on input "checkbox" at bounding box center [489, 142] width 10 height 10
checkbox input "true"
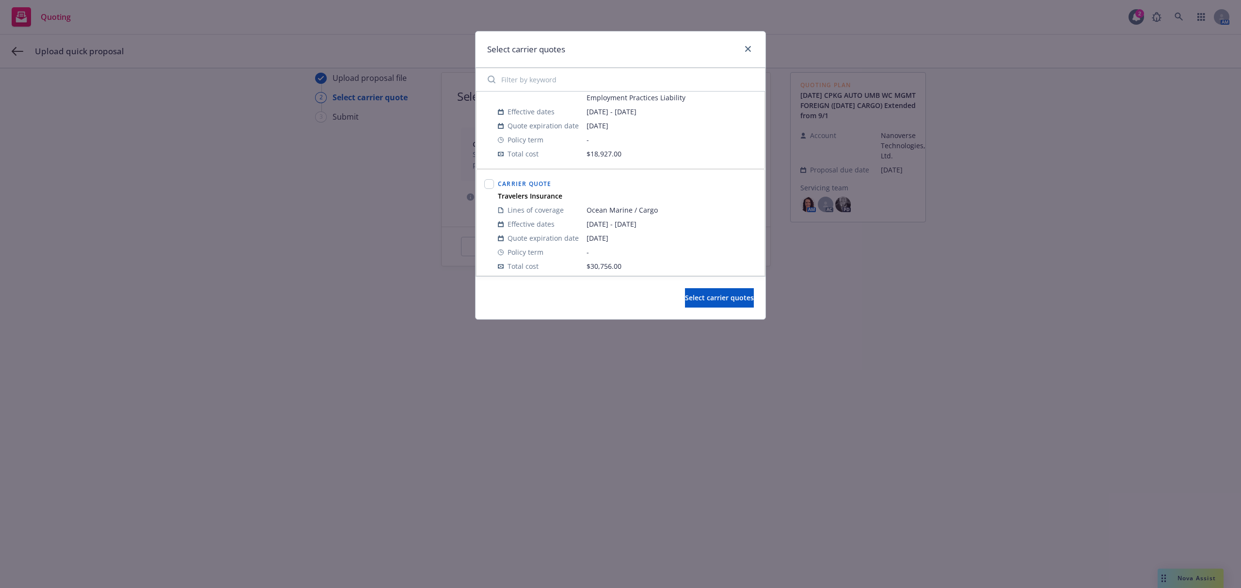
scroll to position [799, 0]
click at [490, 181] on input "checkbox" at bounding box center [489, 178] width 10 height 10
checkbox input "true"
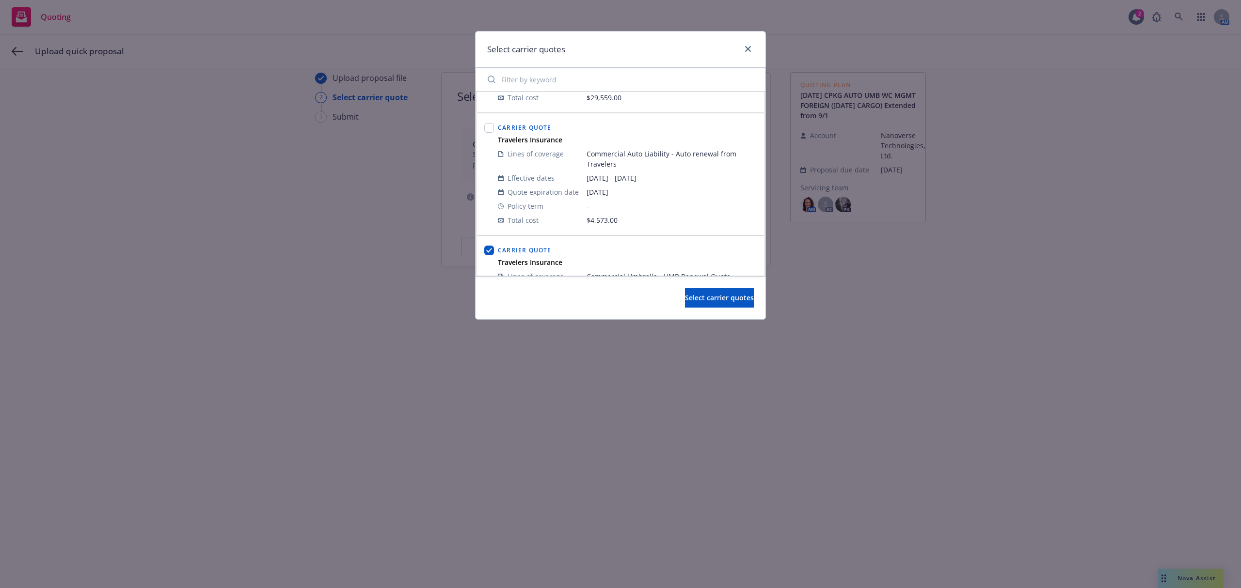
scroll to position [218, 0]
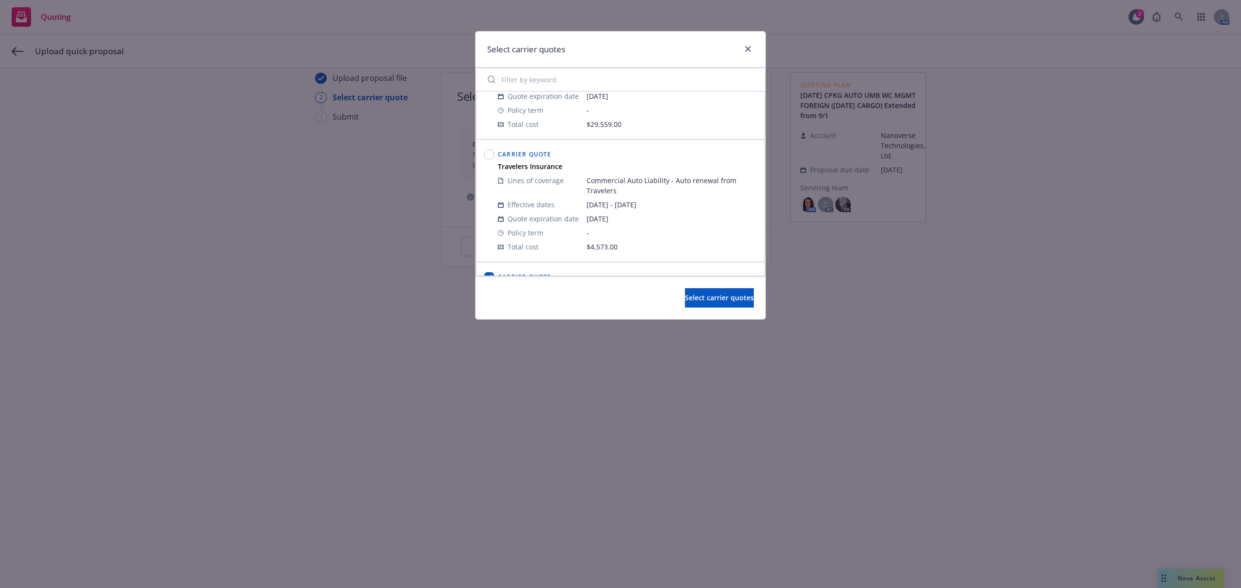
click at [493, 161] on div at bounding box center [489, 156] width 10 height 12
click at [489, 157] on input "checkbox" at bounding box center [489, 155] width 10 height 10
checkbox input "true"
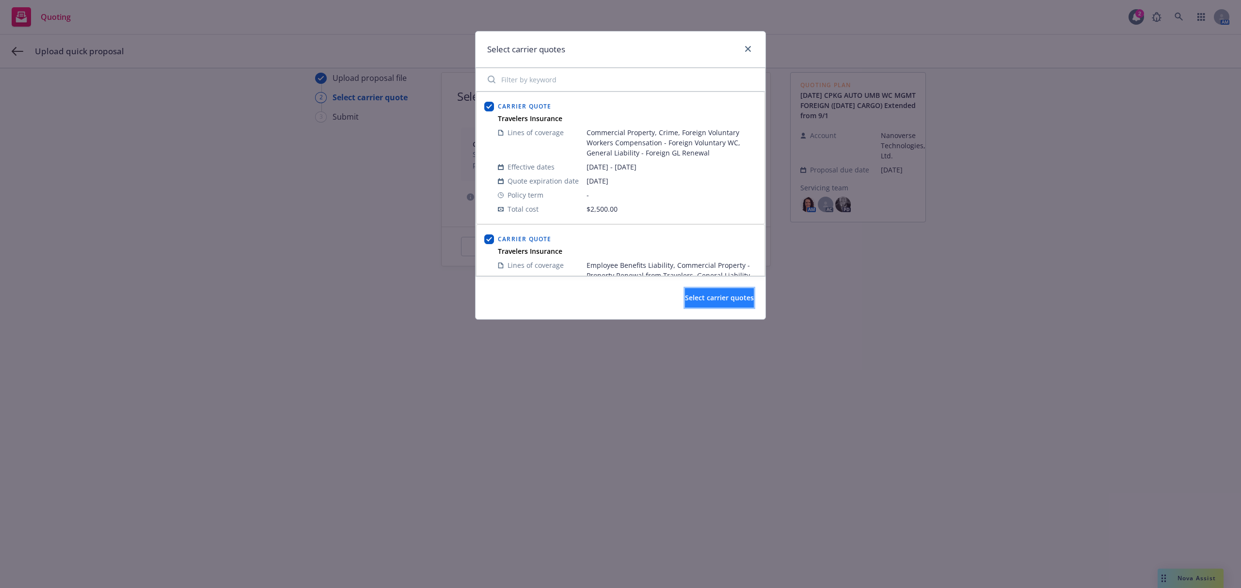
click at [685, 296] on span "Select carrier quotes" at bounding box center [719, 297] width 69 height 9
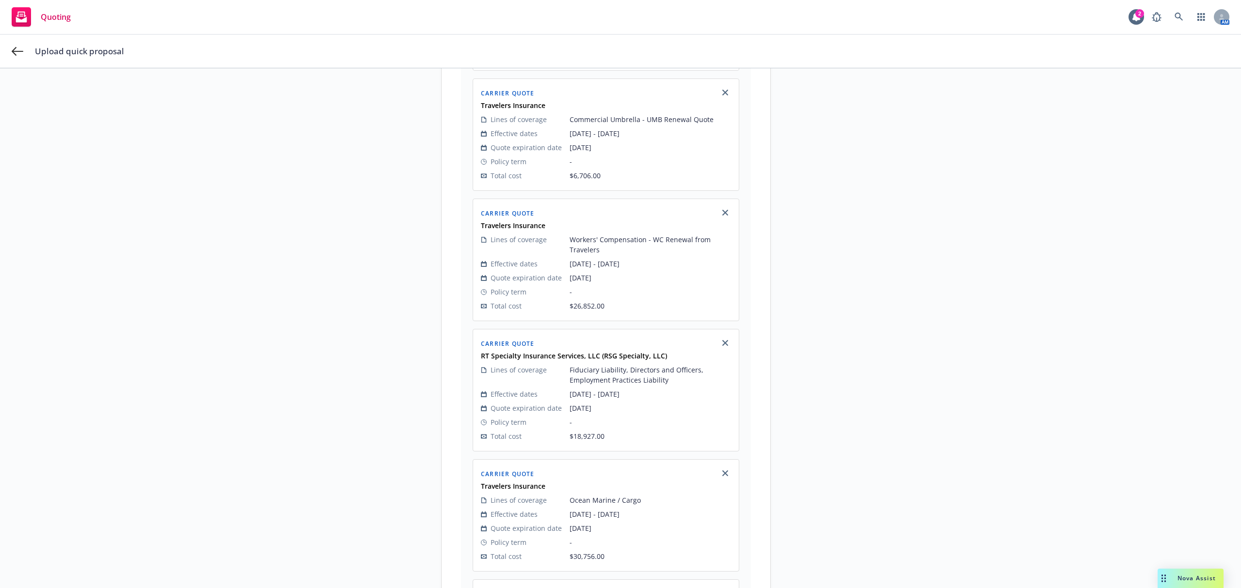
scroll to position [690, 0]
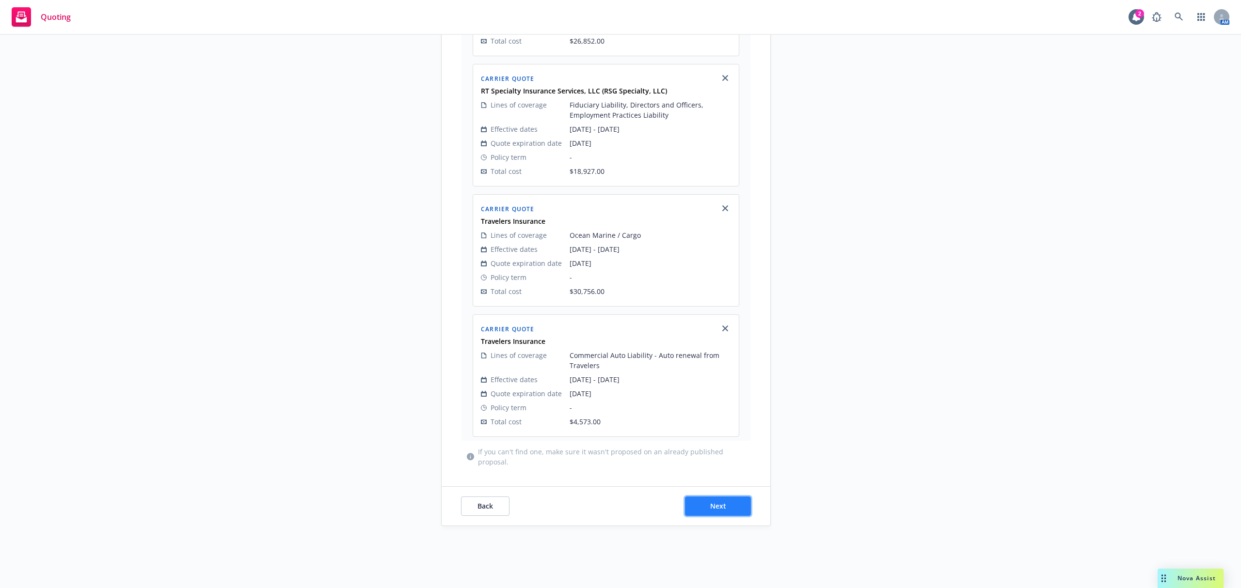
click at [726, 510] on button "Next" at bounding box center [718, 506] width 66 height 19
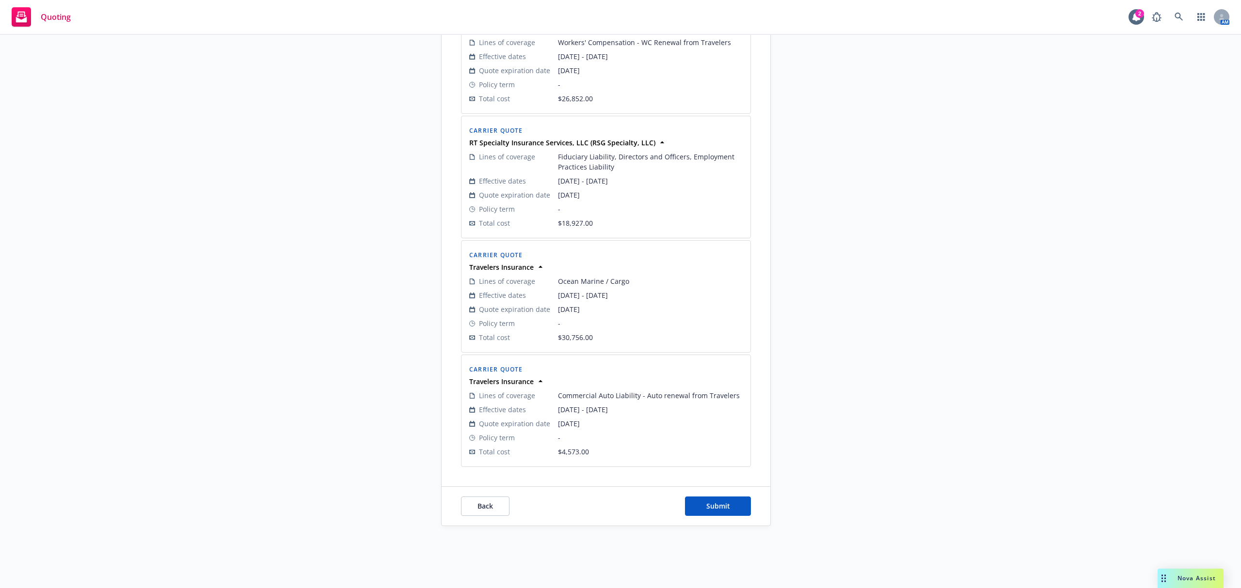
scroll to position [656, 0]
click at [720, 497] on button "Submit" at bounding box center [718, 506] width 66 height 19
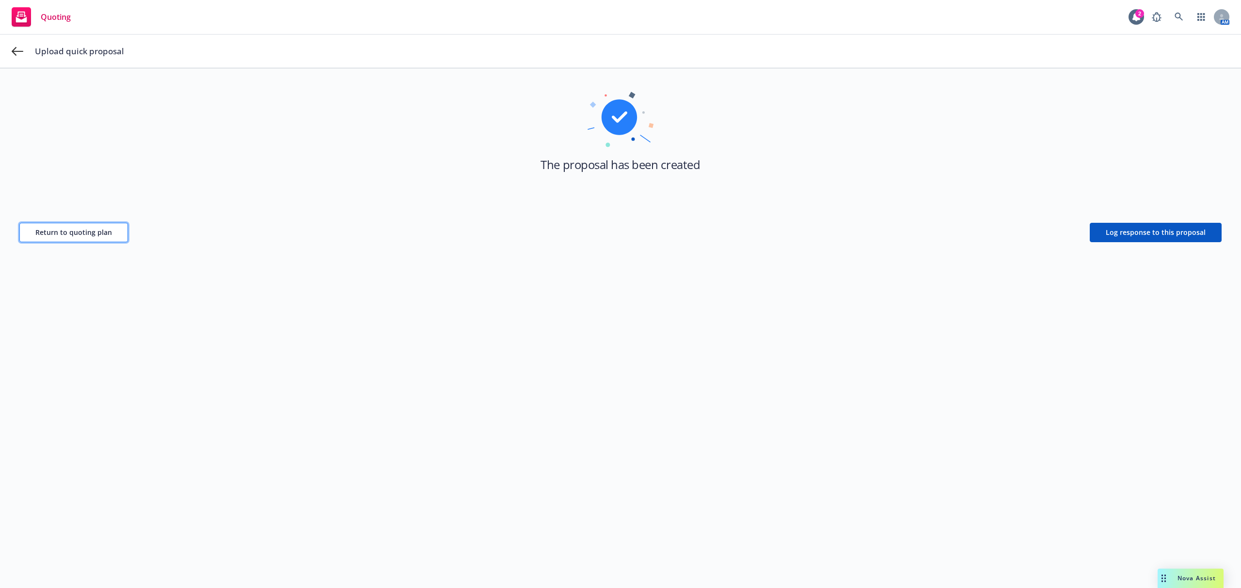
click at [92, 229] on span "Return to quoting plan" at bounding box center [73, 232] width 77 height 9
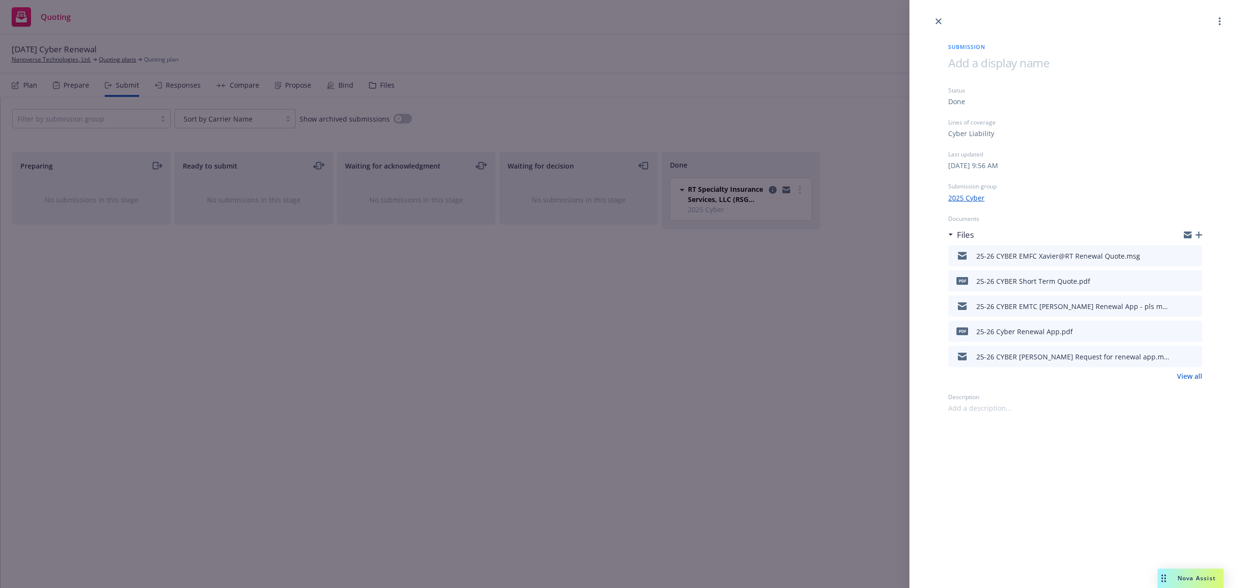
click at [36, 59] on div "Submission Status Done Lines of coverage Cyber Liability Last updated [DATE] 9:…" at bounding box center [620, 294] width 1241 height 588
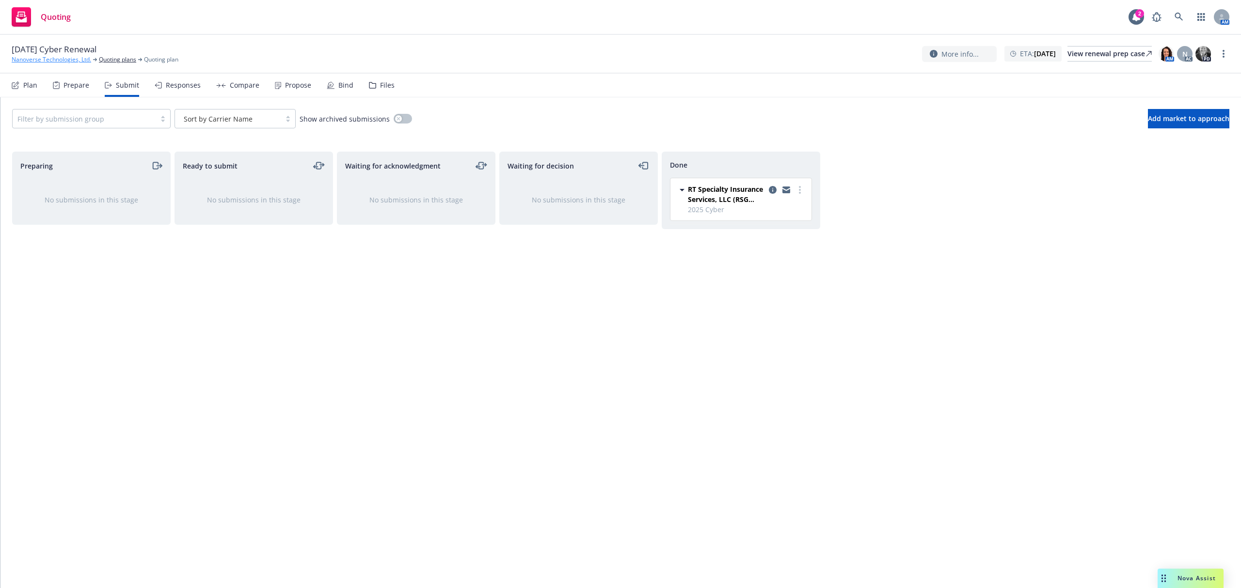
click at [36, 59] on link "Nanoverse Technologies, Ltd." at bounding box center [51, 59] width 79 height 9
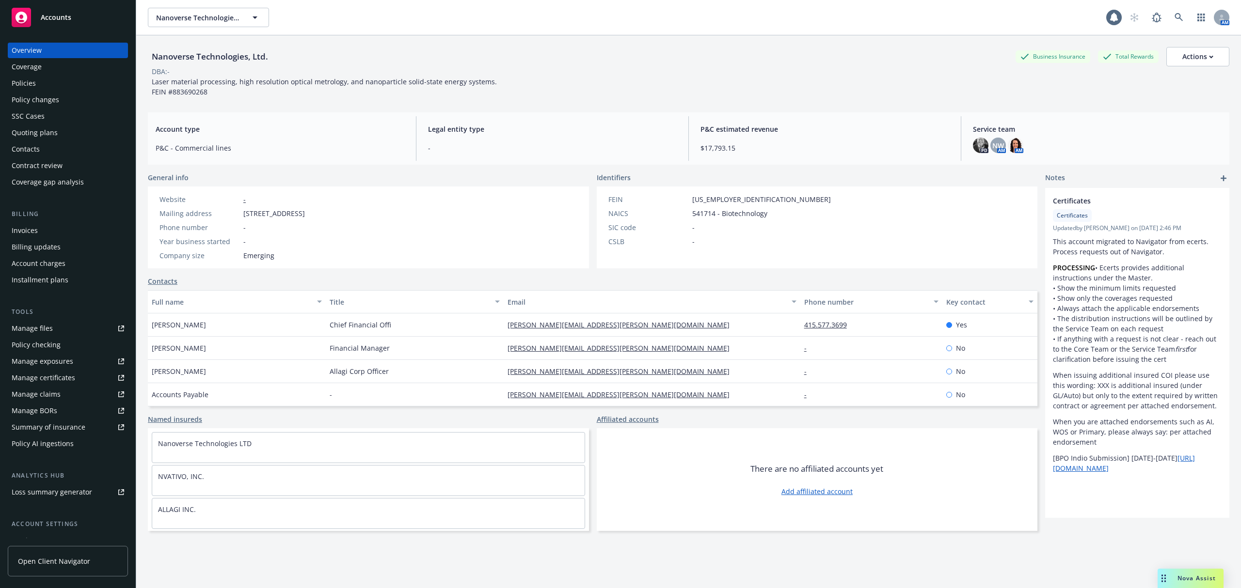
click at [41, 86] on div "Policies" at bounding box center [68, 84] width 112 height 16
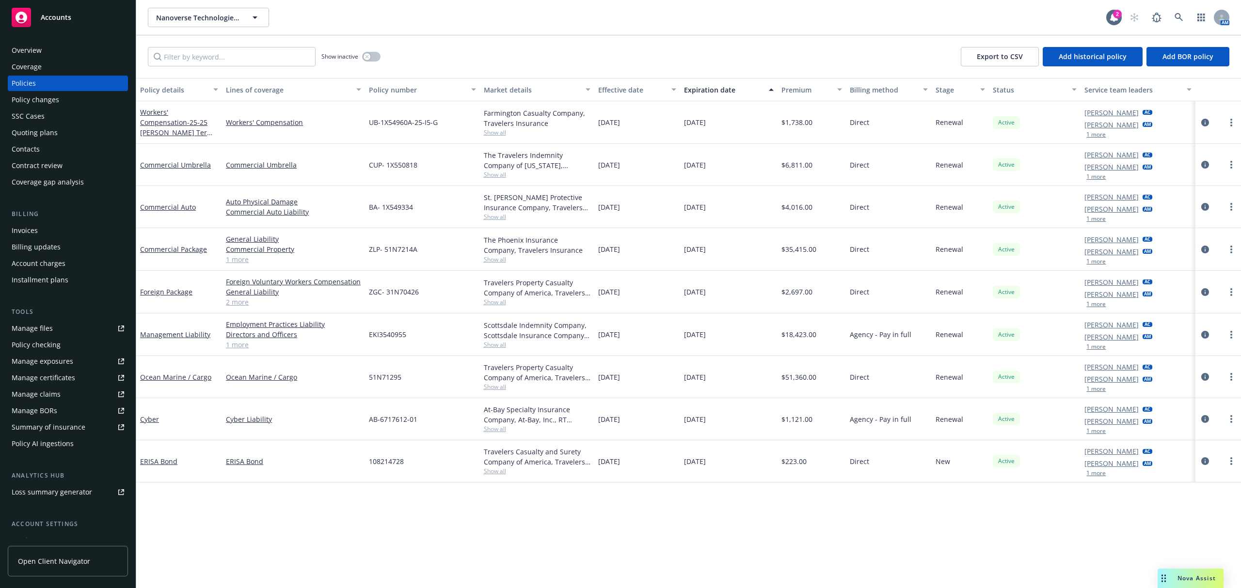
click at [56, 20] on span "Accounts" at bounding box center [56, 18] width 31 height 8
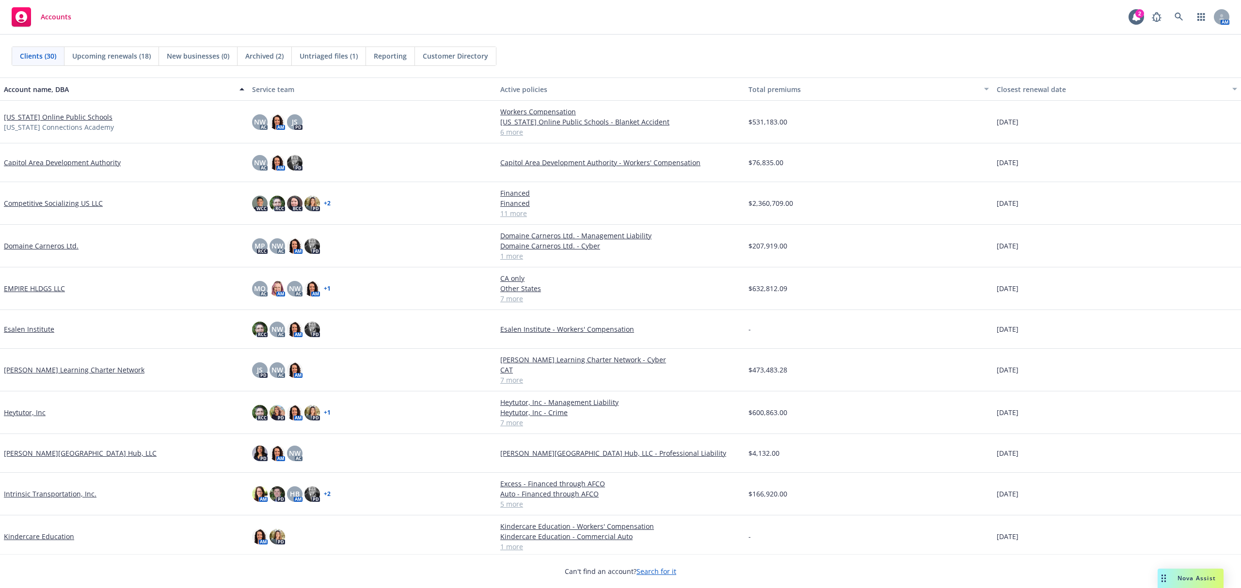
click at [57, 113] on link "[US_STATE] Online Public Schools" at bounding box center [58, 117] width 109 height 10
